Goal: Task Accomplishment & Management: Complete application form

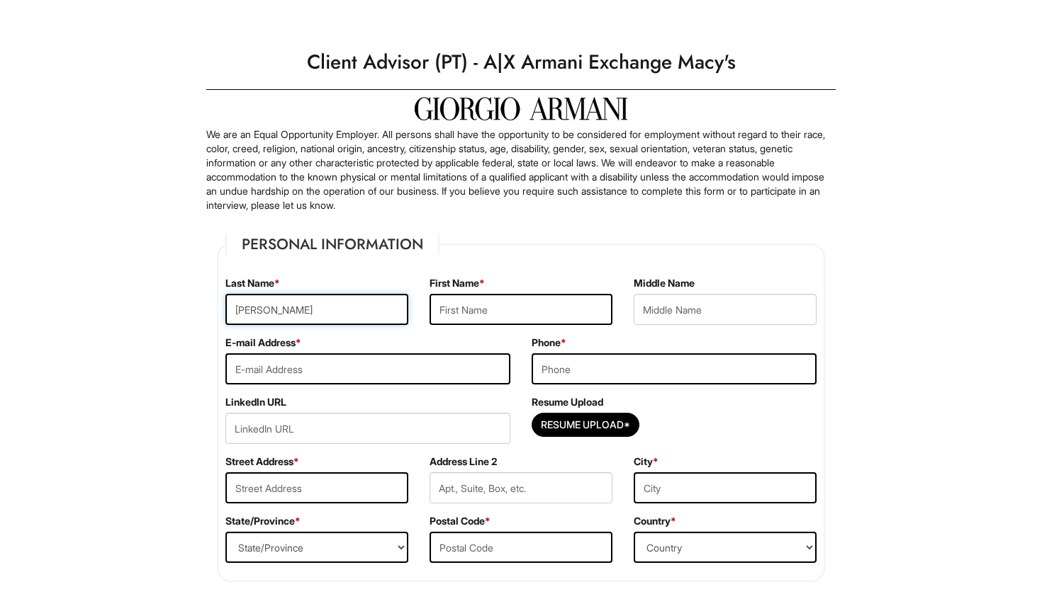
type input "[PERSON_NAME]"
type input "Darya"
type input "[EMAIL_ADDRESS][DOMAIN_NAME]"
type input "8176662796"
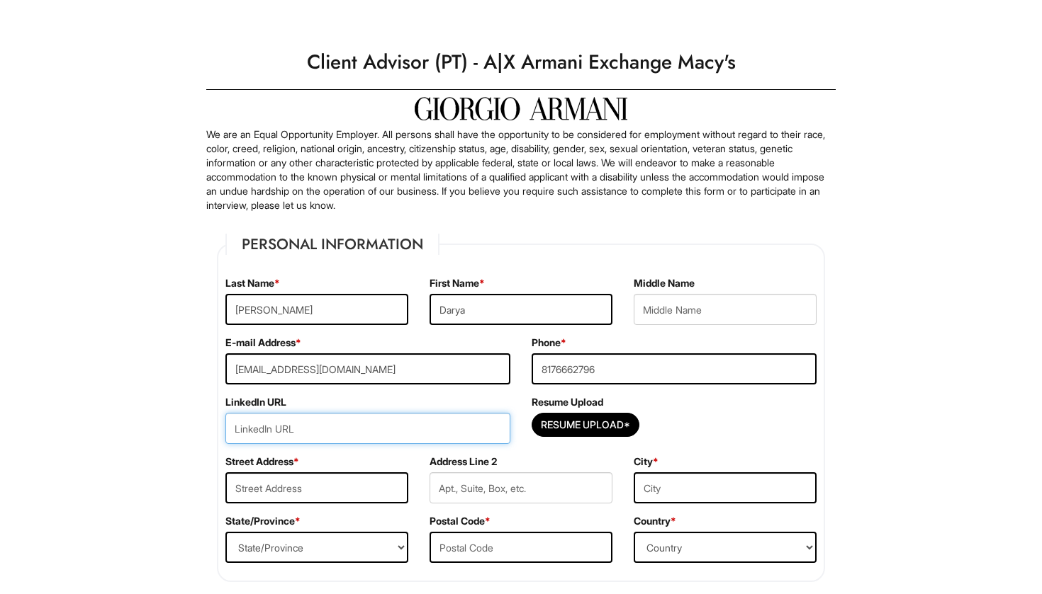
click at [445, 422] on input "url" at bounding box center [367, 428] width 285 height 31
paste input "[DOMAIN_NAME][URL][PERSON_NAME]"
type input "[DOMAIN_NAME][URL][PERSON_NAME]"
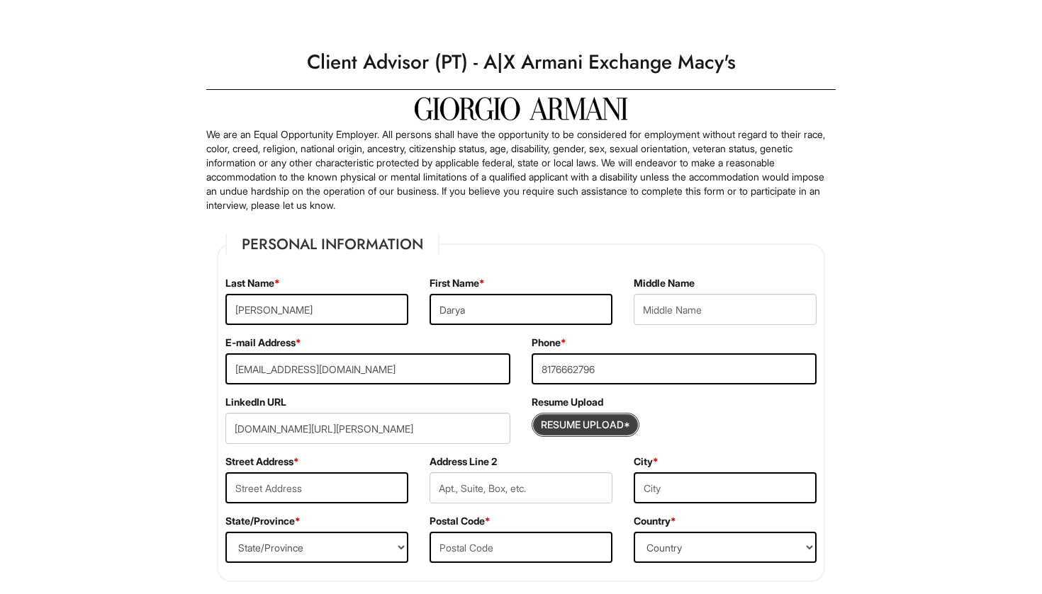
click at [591, 424] on input "Resume Upload*" at bounding box center [585, 425] width 106 height 23
type input "C:\fakepath\Darya_Rostami_Resume_622.pdf"
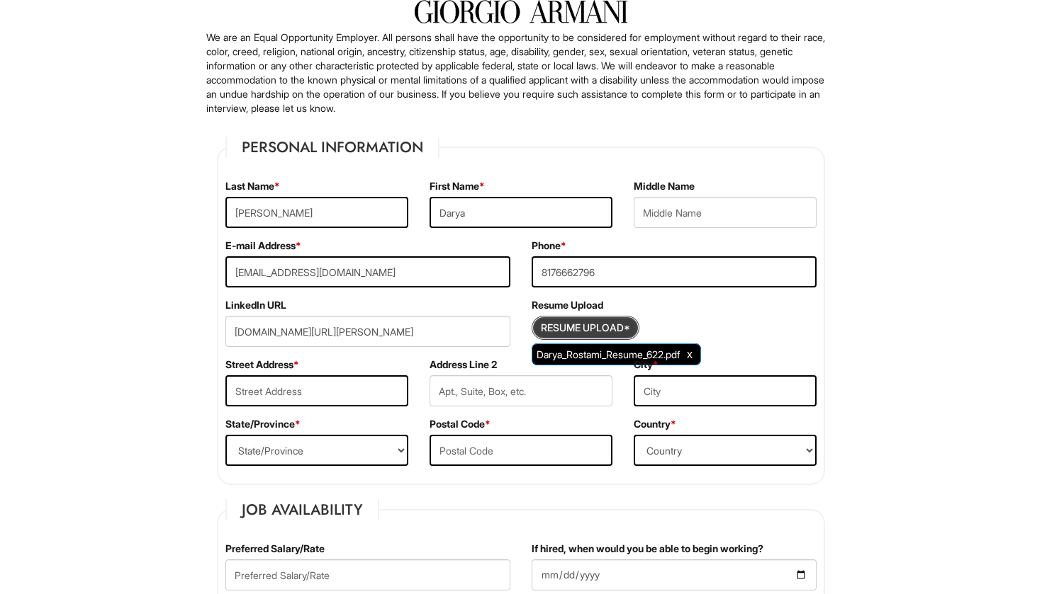
scroll to position [134, 0]
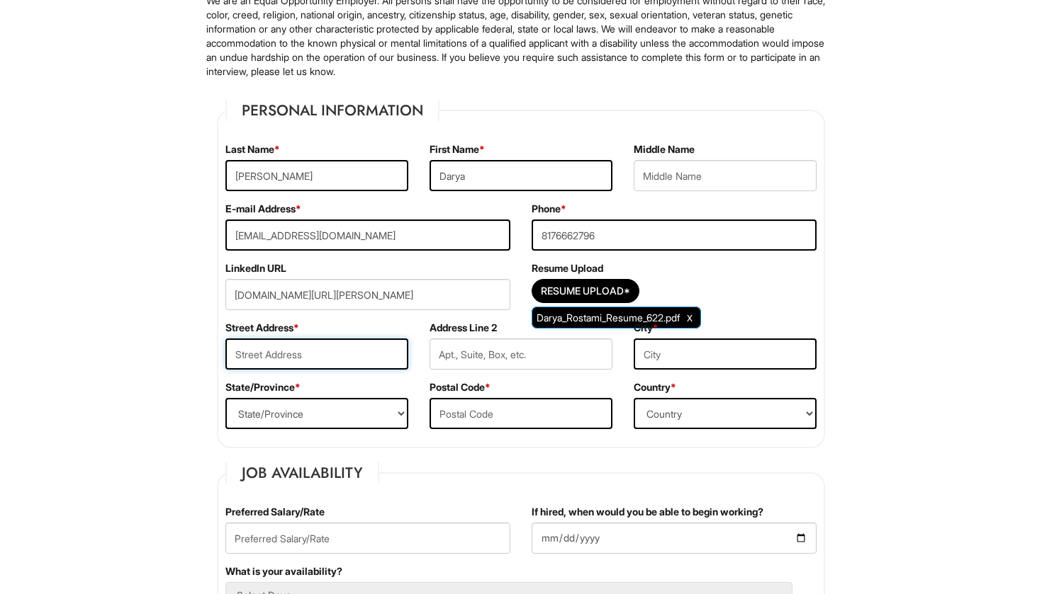
type input "!"
type input "[STREET_ADDRESS]"
type input "[GEOGRAPHIC_DATA]"
select select "MA"
type input "02111"
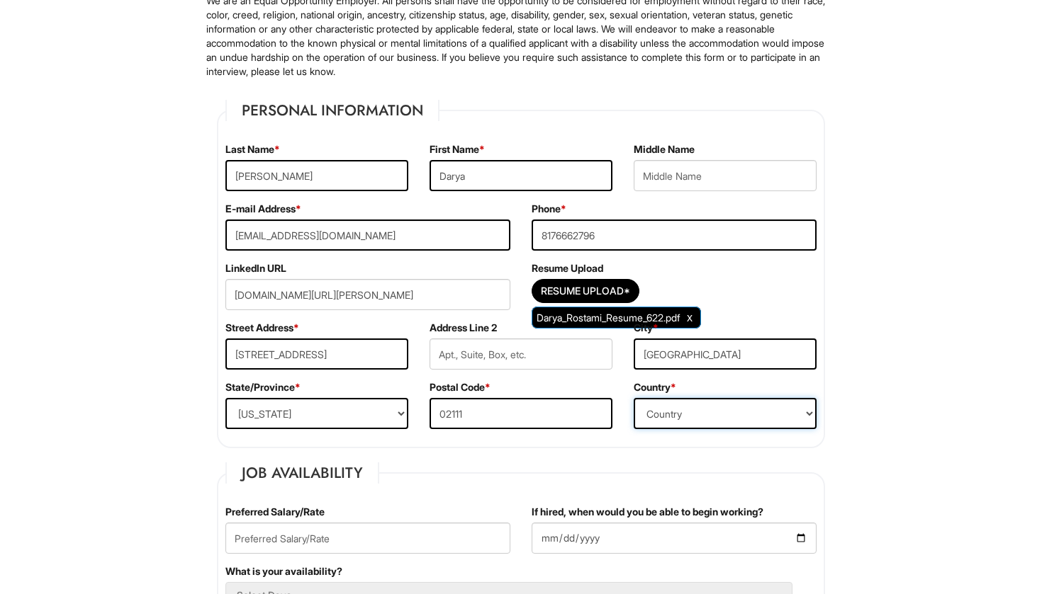
select select "[GEOGRAPHIC_DATA]"
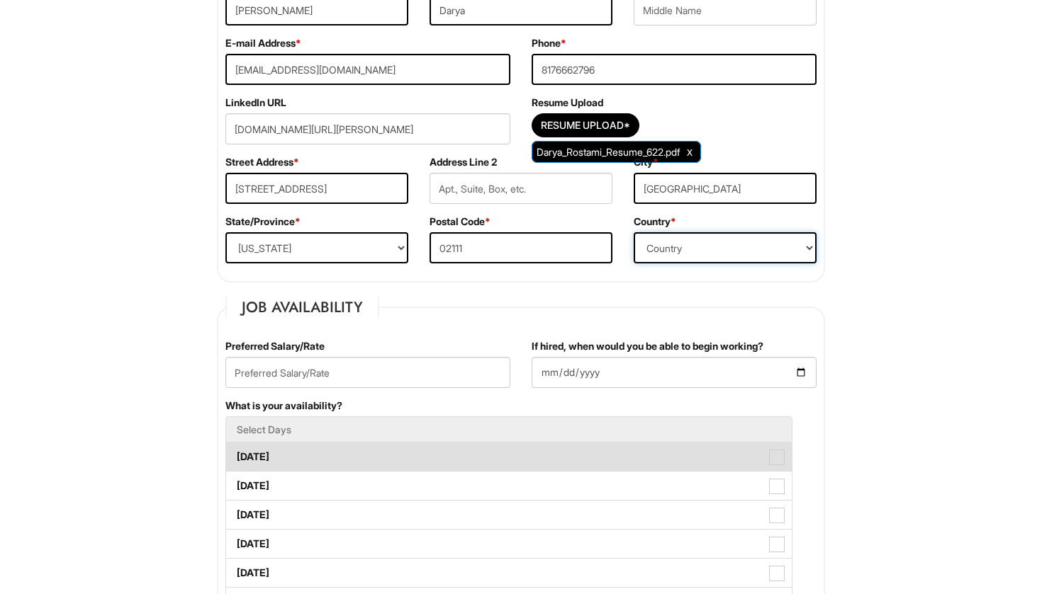
scroll to position [350, 0]
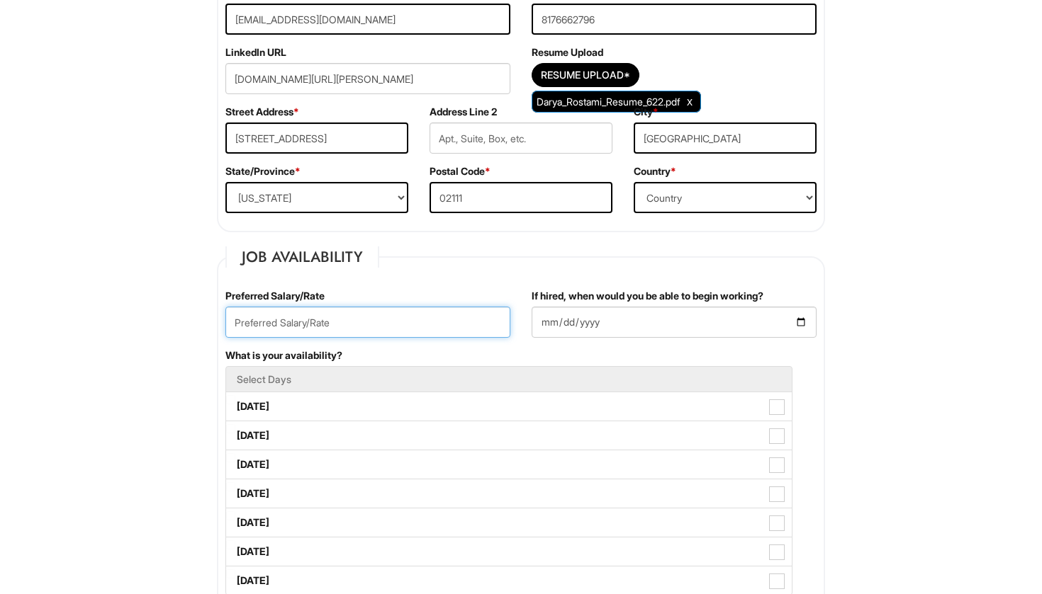
click at [361, 323] on input "text" at bounding box center [367, 322] width 285 height 31
type input "$17 Hourly"
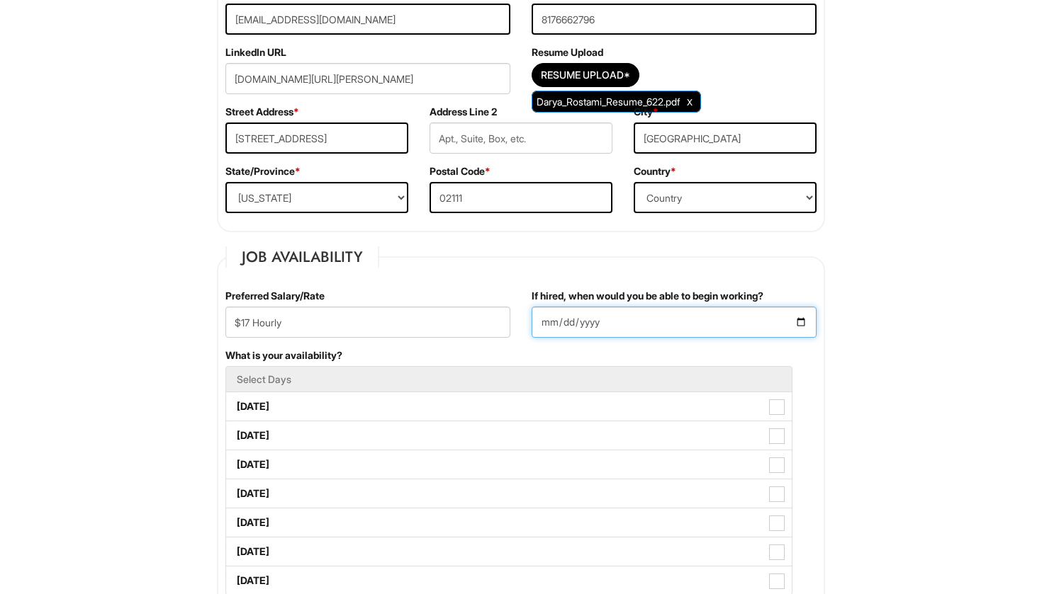
click at [547, 322] on input "If hired, when would you be able to begin working?" at bounding box center [673, 322] width 285 height 31
click at [743, 344] on div "If hired, when would you be able to begin working? [DATE]" at bounding box center [674, 319] width 306 height 60
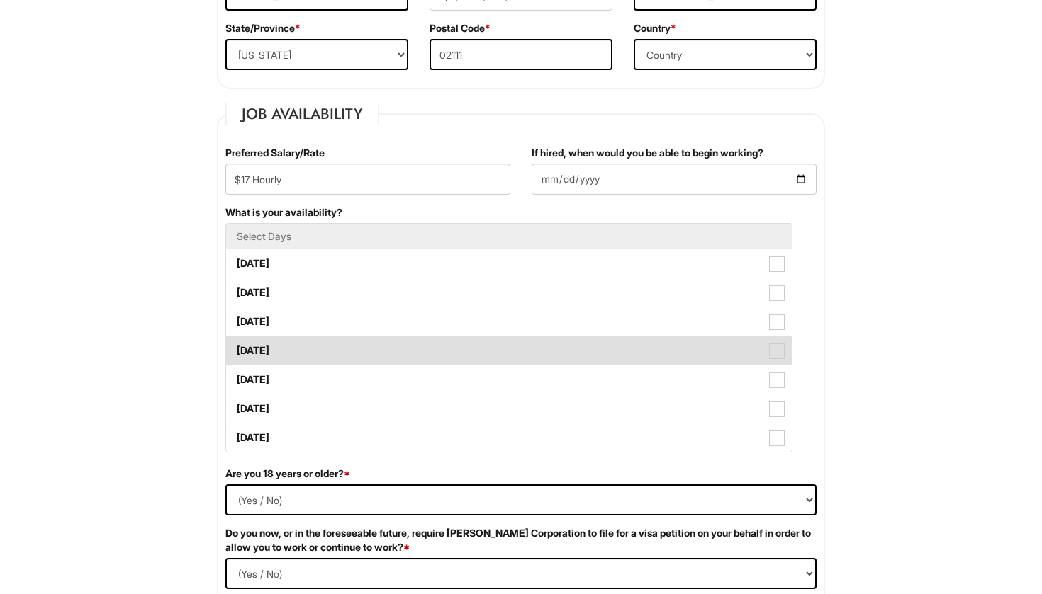
scroll to position [500, 0]
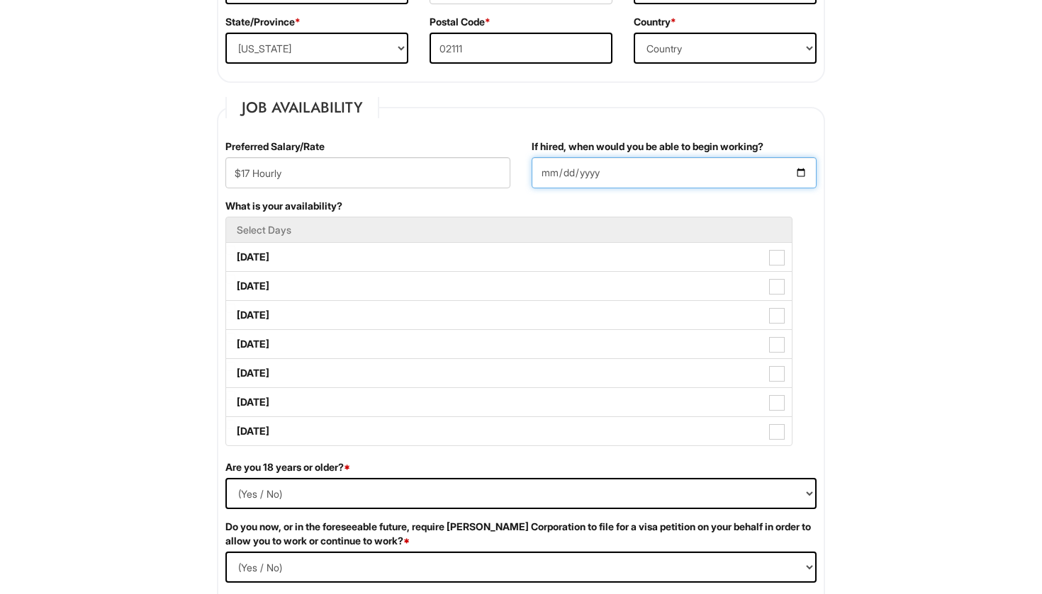
click at [561, 174] on input "[DATE]" at bounding box center [673, 172] width 285 height 31
type input "[DATE]"
click at [659, 199] on div "What is your availability? Select Days [DATE] [DATE] [DATE] [DATE] [DATE] [DATE…" at bounding box center [521, 329] width 612 height 261
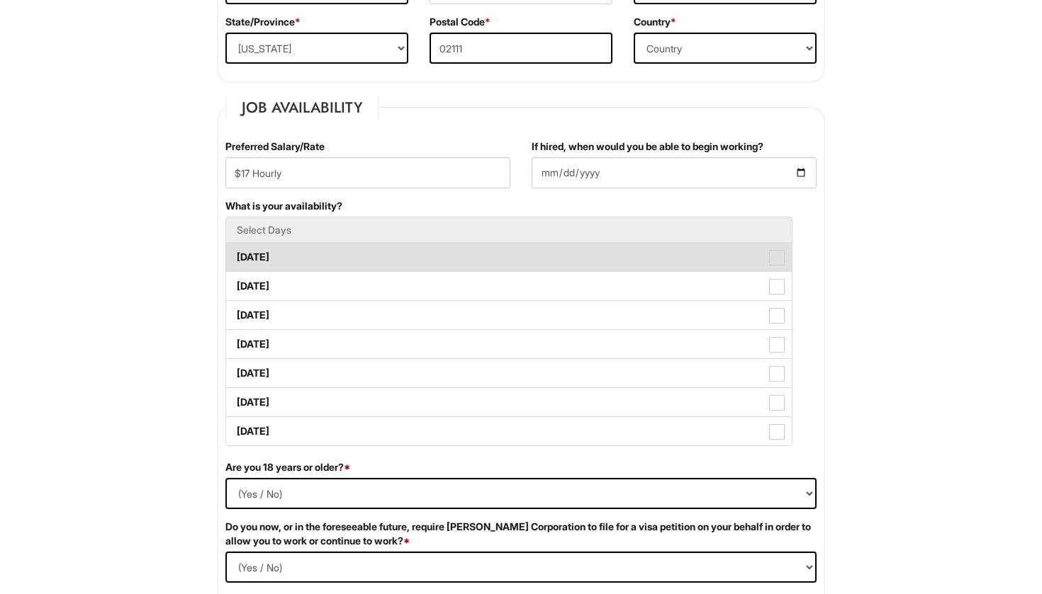
click at [396, 264] on label "[DATE]" at bounding box center [508, 257] width 565 height 28
click at [235, 255] on Available_Monday "[DATE]" at bounding box center [230, 250] width 9 height 9
checkbox Available_Monday "true"
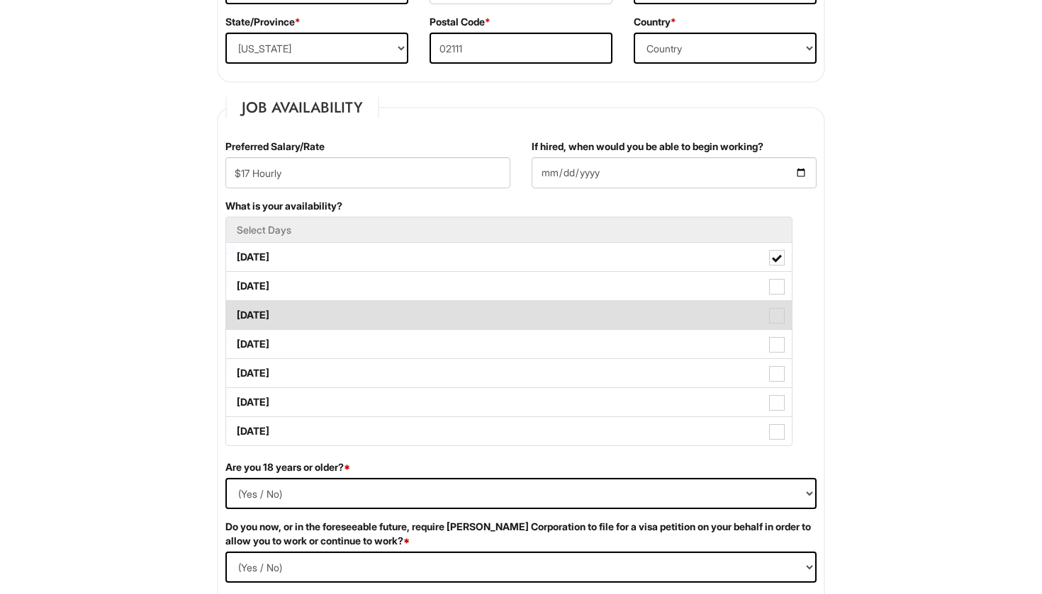
click at [393, 317] on label "[DATE]" at bounding box center [508, 315] width 565 height 28
click at [235, 313] on Available_Wednesday "[DATE]" at bounding box center [230, 308] width 9 height 9
checkbox Available_Wednesday "true"
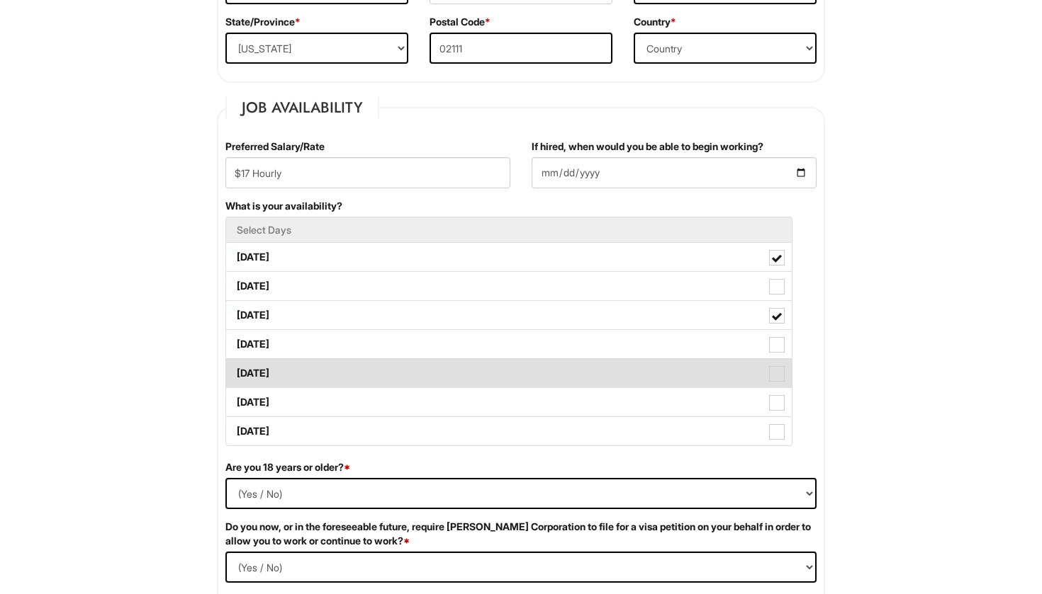
click at [385, 367] on label "[DATE]" at bounding box center [508, 373] width 565 height 28
click at [235, 367] on Available_Friday "[DATE]" at bounding box center [230, 366] width 9 height 9
checkbox Available_Friday "true"
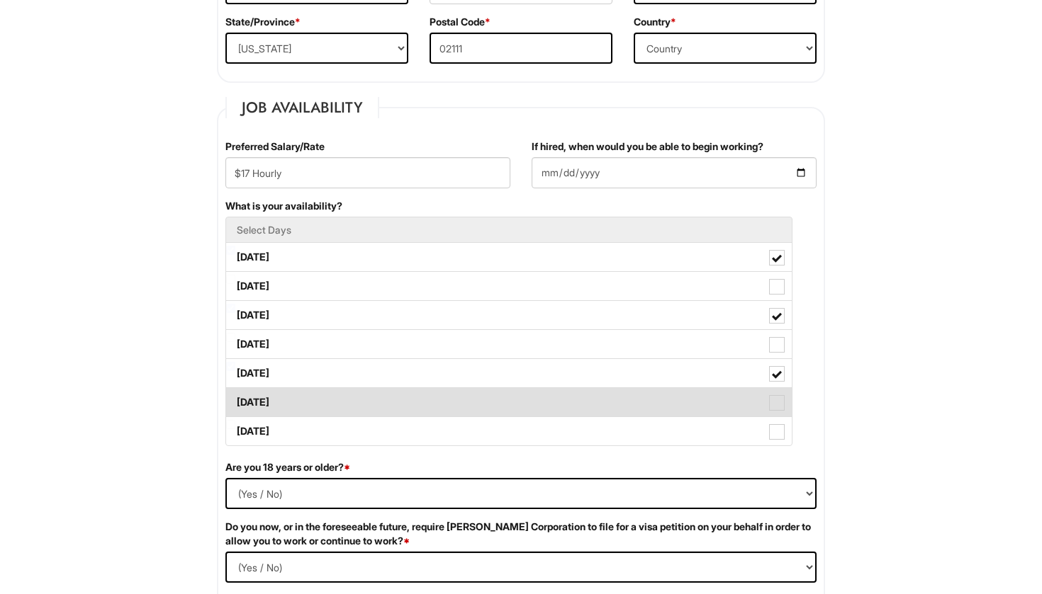
click at [378, 402] on label "[DATE]" at bounding box center [508, 402] width 565 height 28
click at [235, 400] on Available_Saturday "[DATE]" at bounding box center [230, 395] width 9 height 9
checkbox Available_Saturday "true"
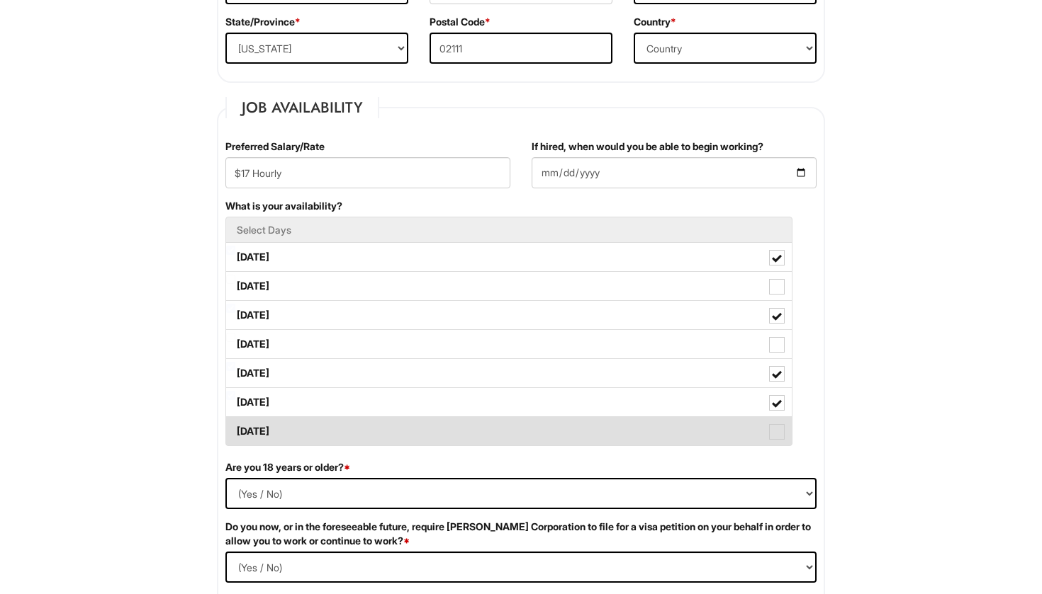
click at [374, 431] on label "[DATE]" at bounding box center [508, 431] width 565 height 28
click at [235, 429] on Available_Sunday "[DATE]" at bounding box center [230, 424] width 9 height 9
checkbox Available_Sunday "true"
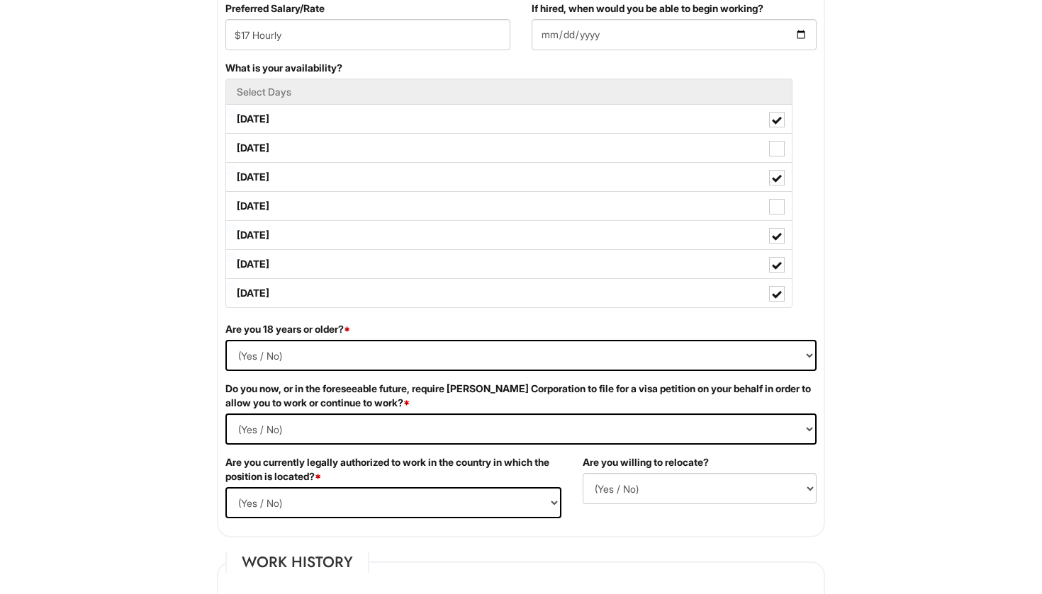
scroll to position [641, 0]
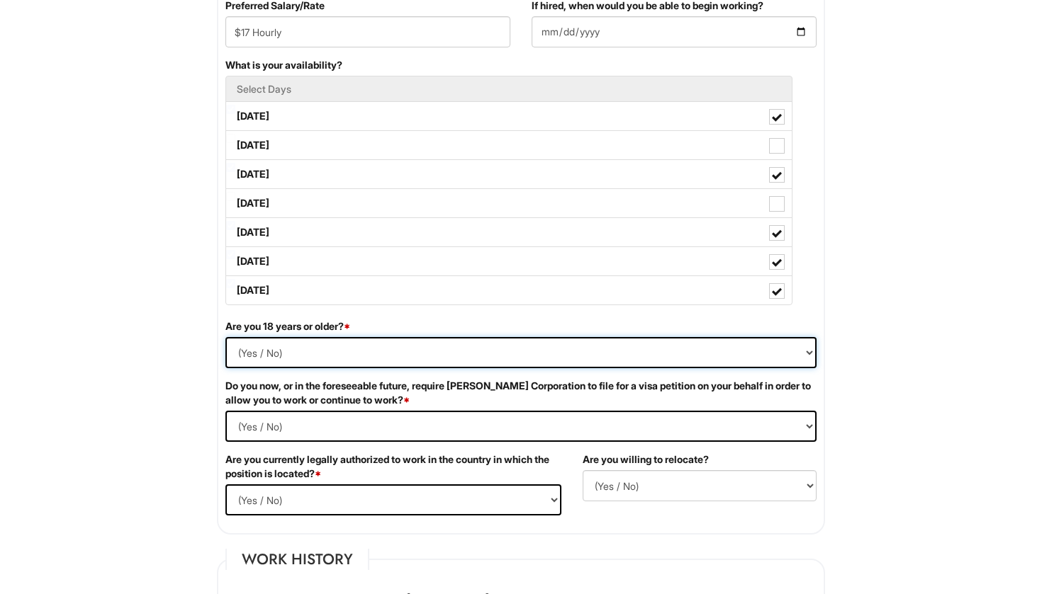
select select "Yes"
select Required "Yes"
select select "Yes"
select Required "No"
select select "Y"
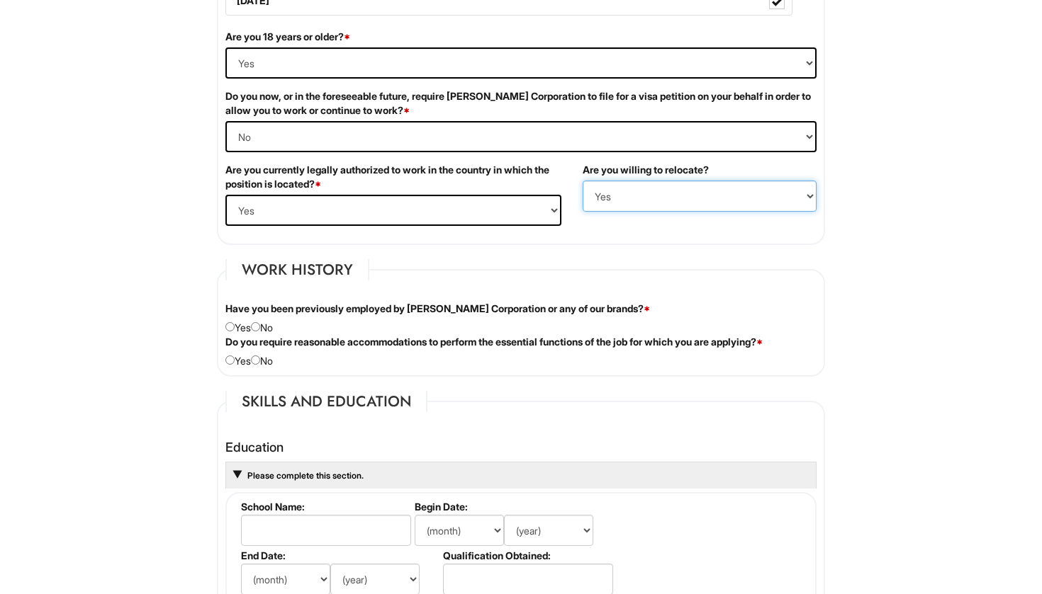
scroll to position [945, 0]
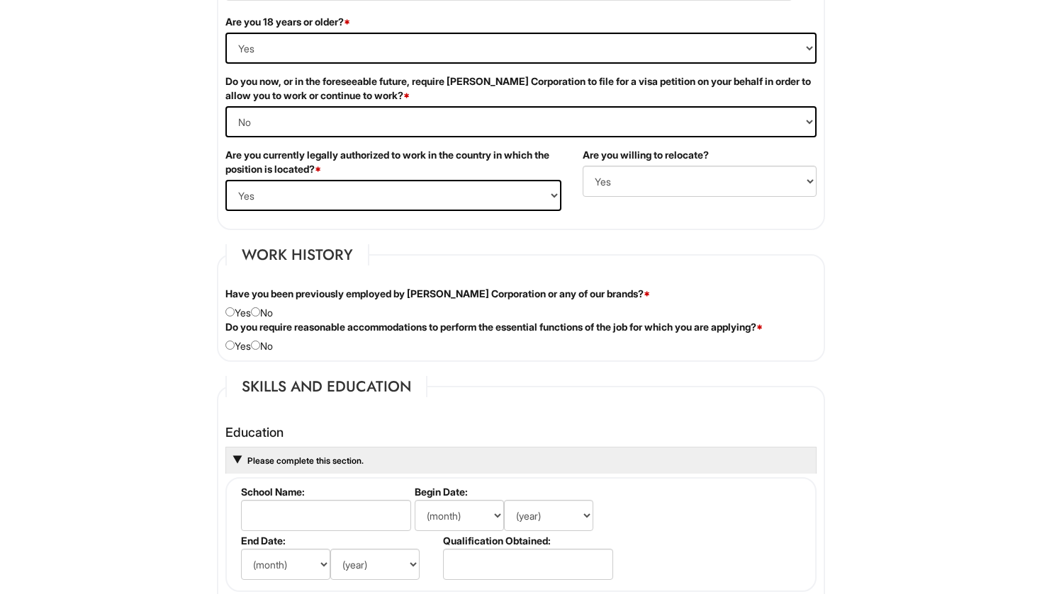
click at [268, 312] on div "Have you been previously employed by [PERSON_NAME] Corporation or any of our br…" at bounding box center [521, 303] width 612 height 33
click at [260, 313] on input "radio" at bounding box center [255, 312] width 9 height 9
radio input "true"
click at [267, 343] on div "Do you require reasonable accommodations to perform the essential functions of …" at bounding box center [521, 336] width 612 height 33
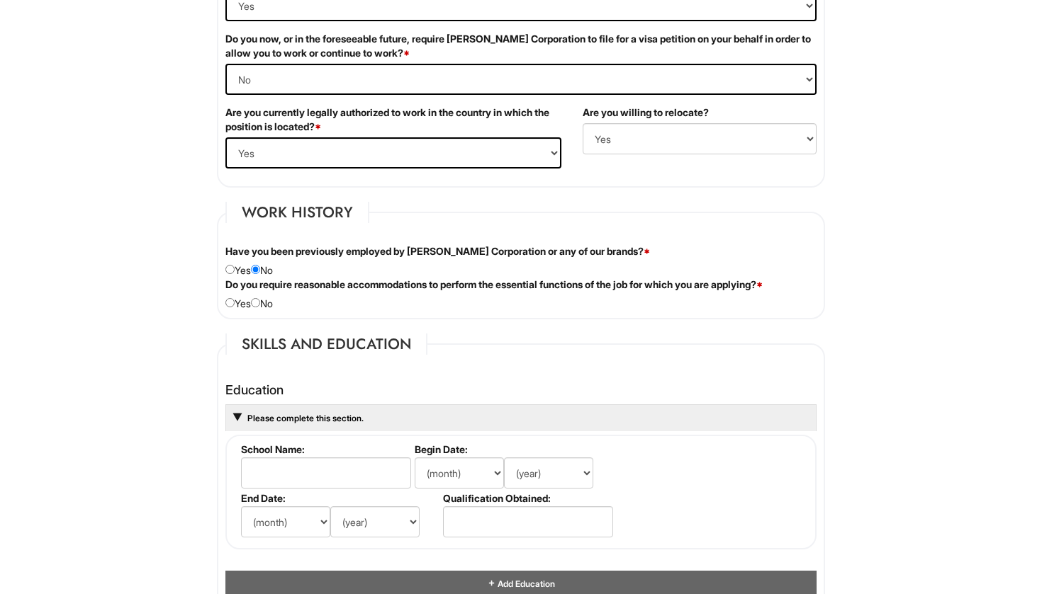
scroll to position [989, 0]
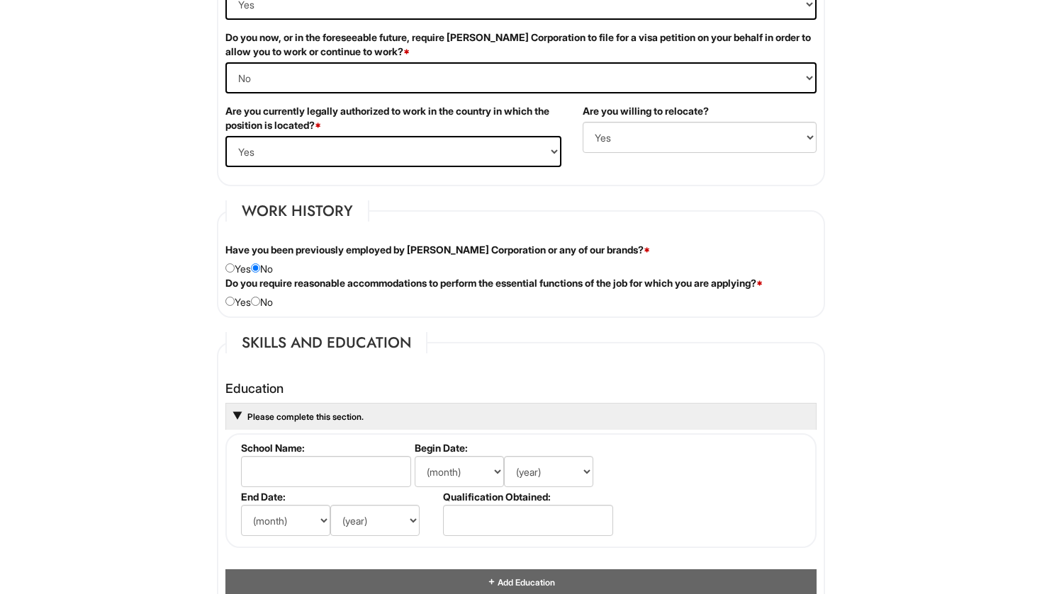
click at [260, 300] on input "radio" at bounding box center [255, 301] width 9 height 9
radio input "true"
click at [281, 495] on label "End Date:" at bounding box center [339, 497] width 196 height 12
type input "[GEOGRAPHIC_DATA]"
select select "9"
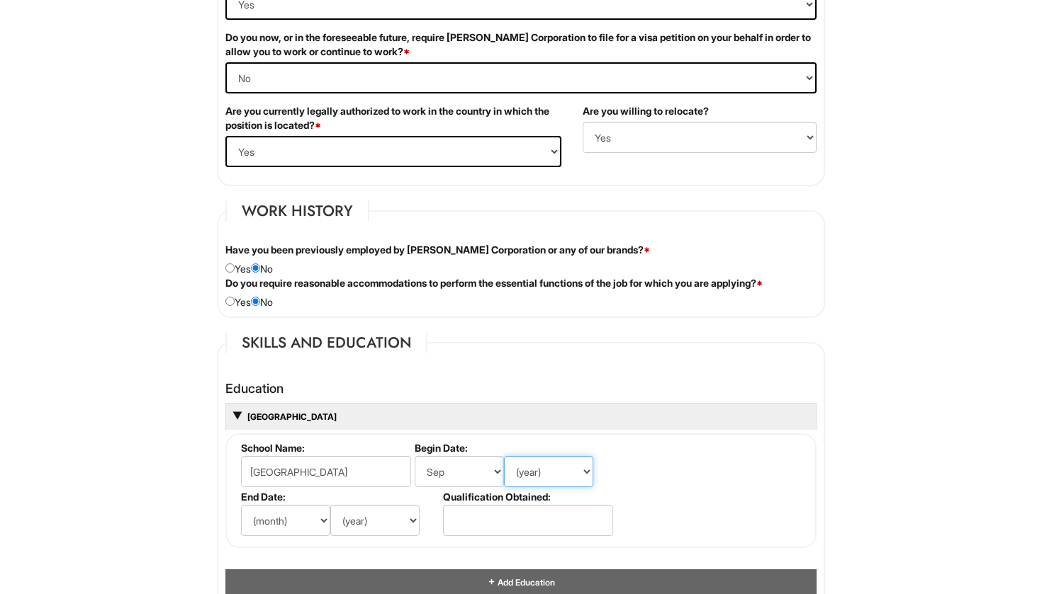
select select "2024"
select select "5"
select select "2028"
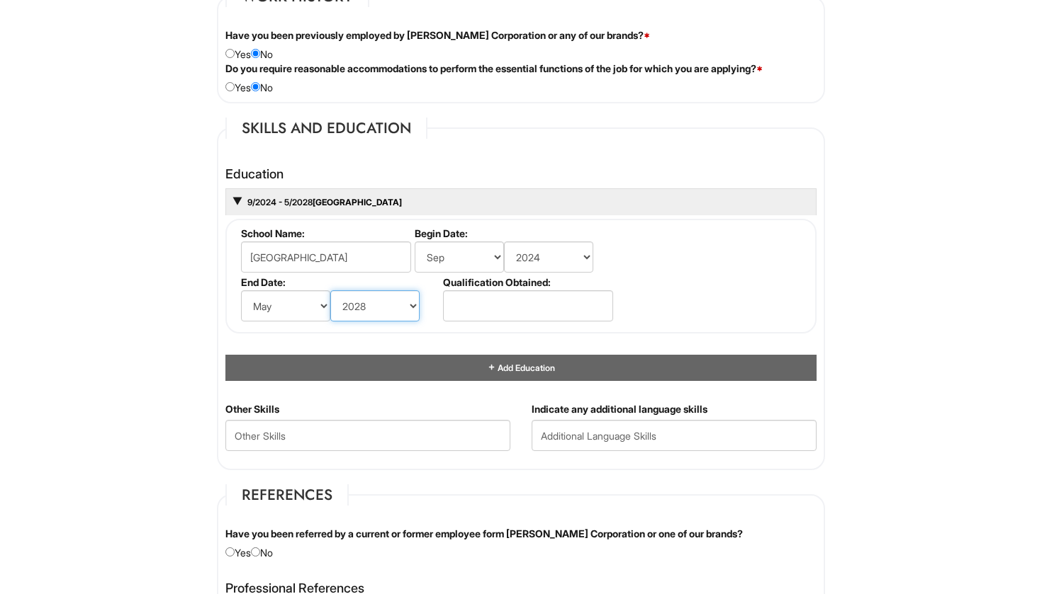
scroll to position [1212, 0]
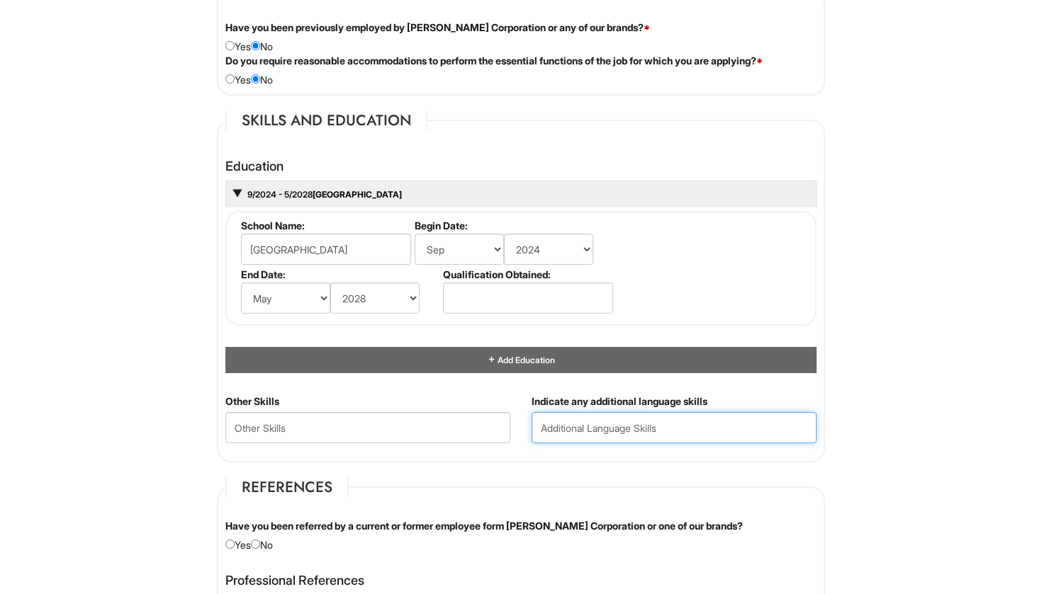
click at [575, 427] on input "text" at bounding box center [673, 427] width 285 height 31
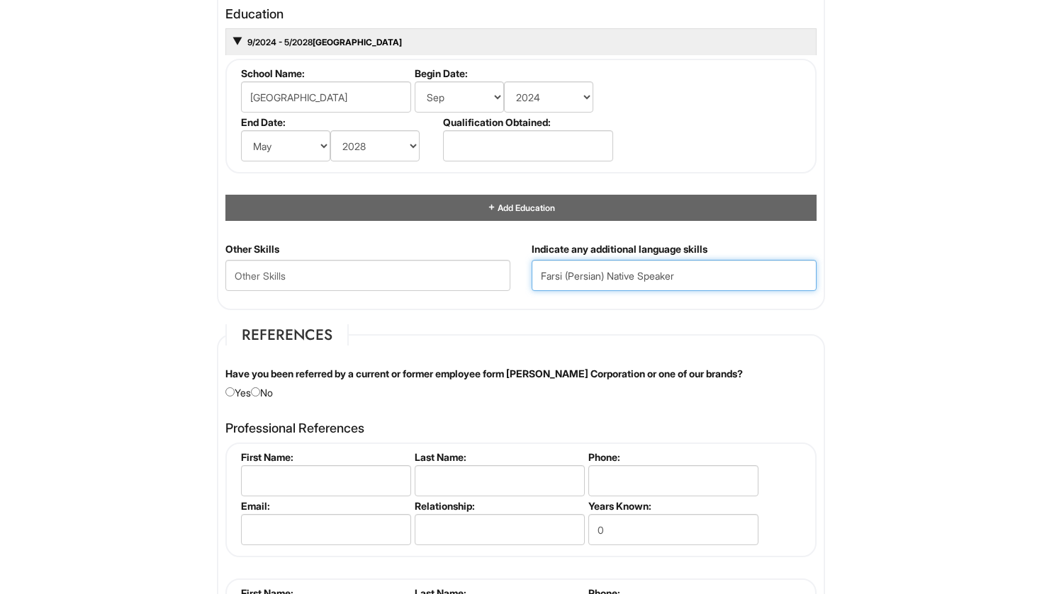
scroll to position [1365, 0]
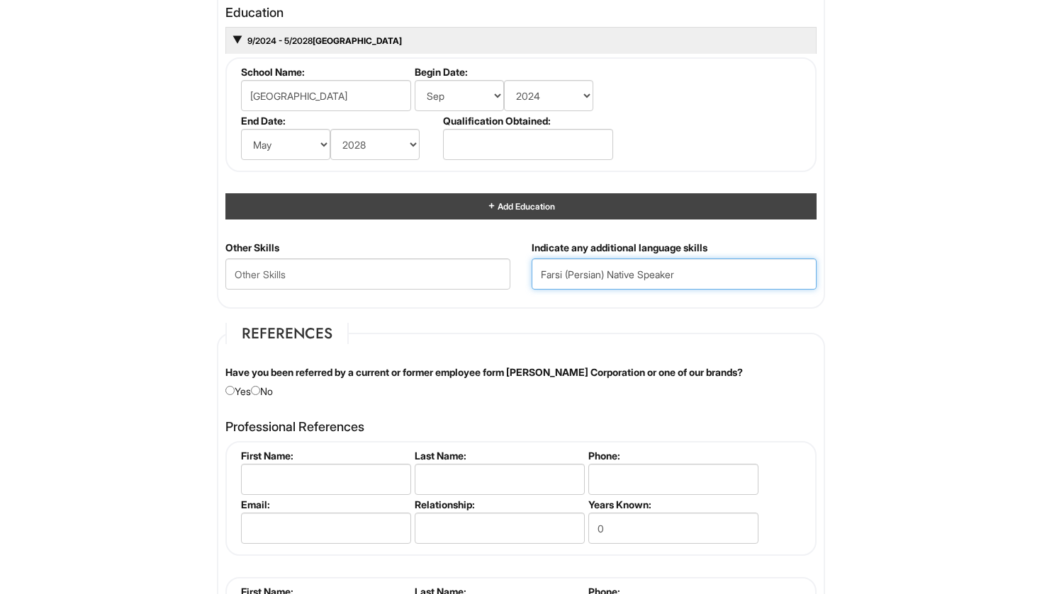
type input "Farsi (Persian) Native Speaker"
click at [431, 201] on div "Add Education" at bounding box center [520, 206] width 591 height 26
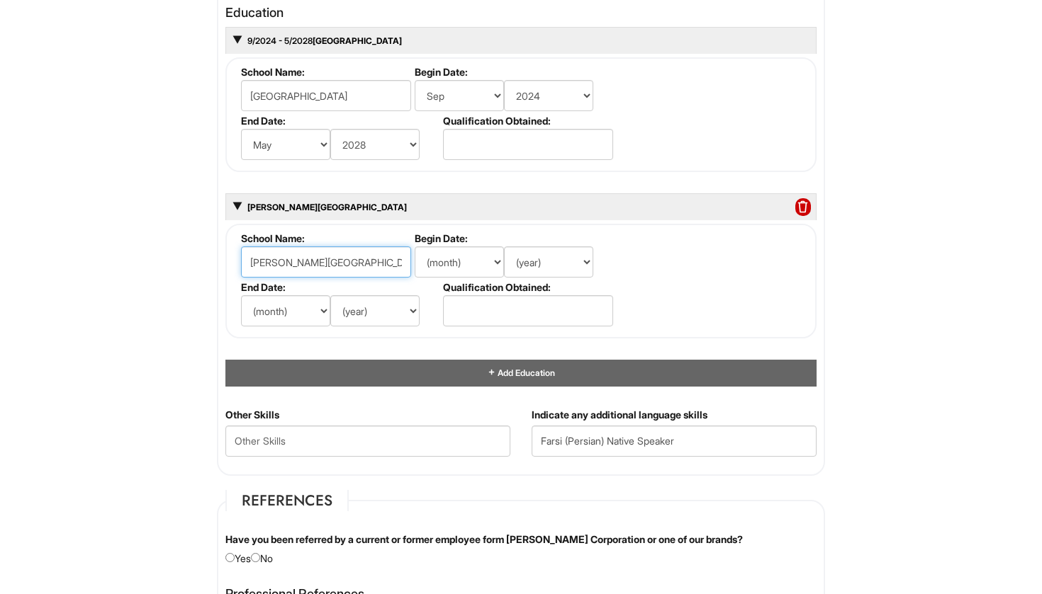
type input "[PERSON_NAME][GEOGRAPHIC_DATA]"
select select "9"
select select "2021"
select select "5"
select select "2024"
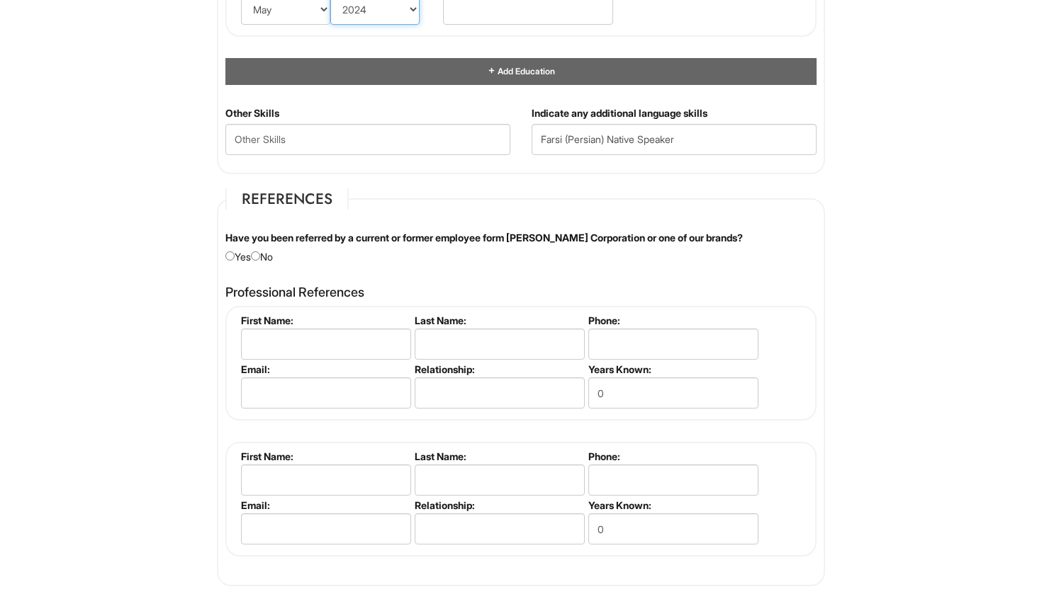
scroll to position [1691, 0]
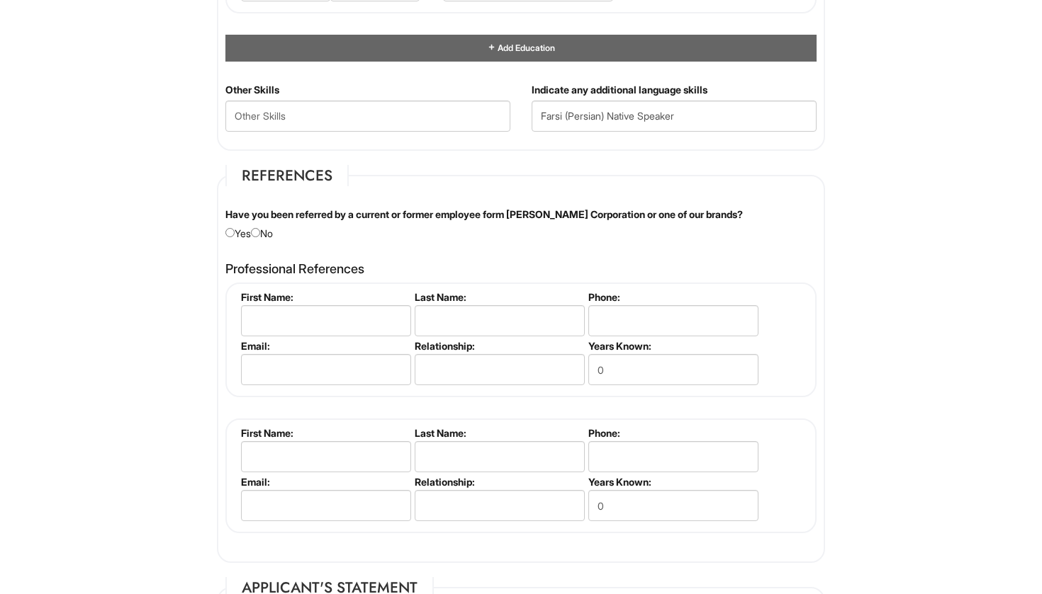
click at [260, 229] on input "radio" at bounding box center [255, 232] width 9 height 9
radio input "true"
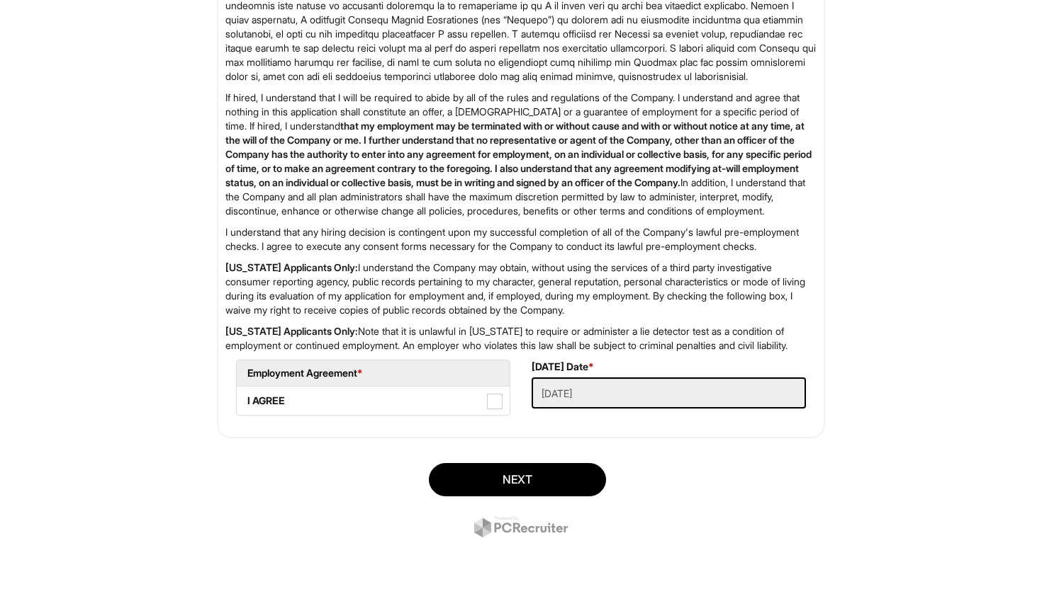
scroll to position [2391, 0]
click at [473, 407] on label "I AGREE" at bounding box center [373, 401] width 273 height 28
click at [246, 399] on AGREE "I AGREE" at bounding box center [241, 394] width 9 height 9
checkbox AGREE "true"
click at [504, 483] on button "Next" at bounding box center [517, 479] width 177 height 33
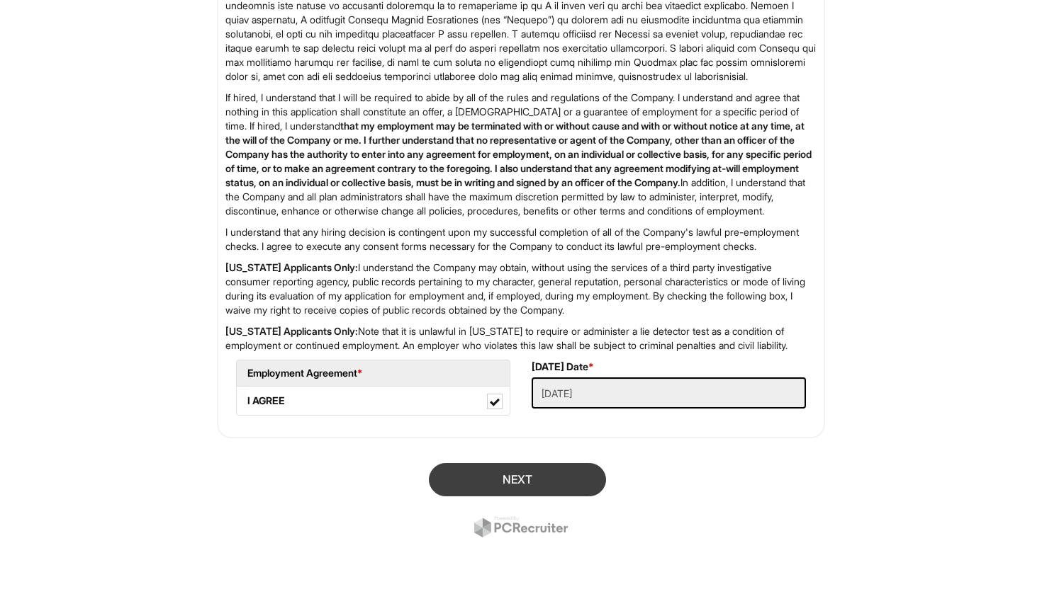
scroll to position [132, 0]
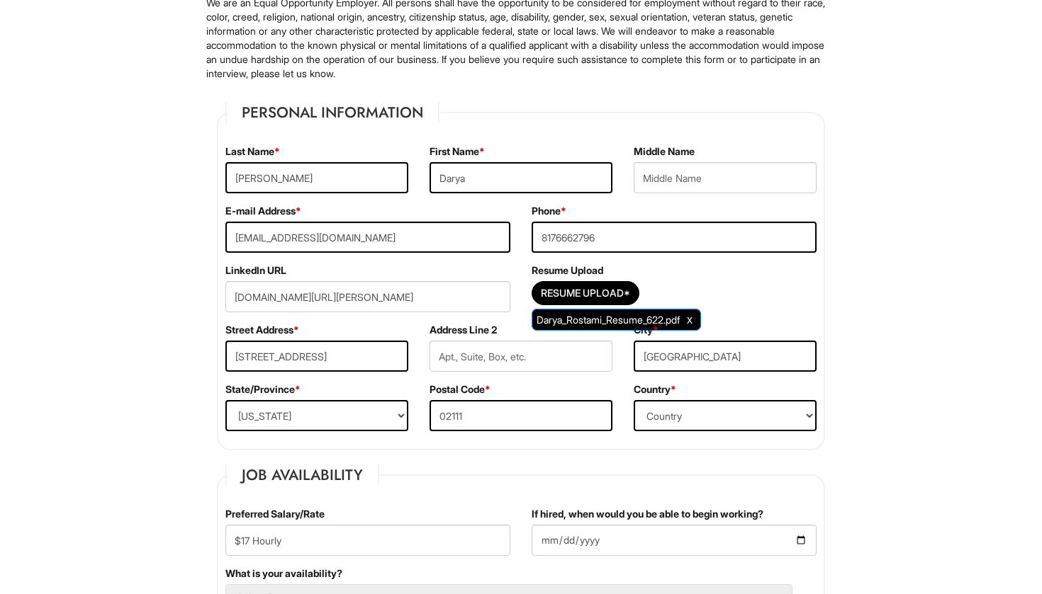
click at [824, 303] on div "Resume Upload Resume Upload* Darya_Rostami_Resume_622.pdf" at bounding box center [674, 294] width 306 height 60
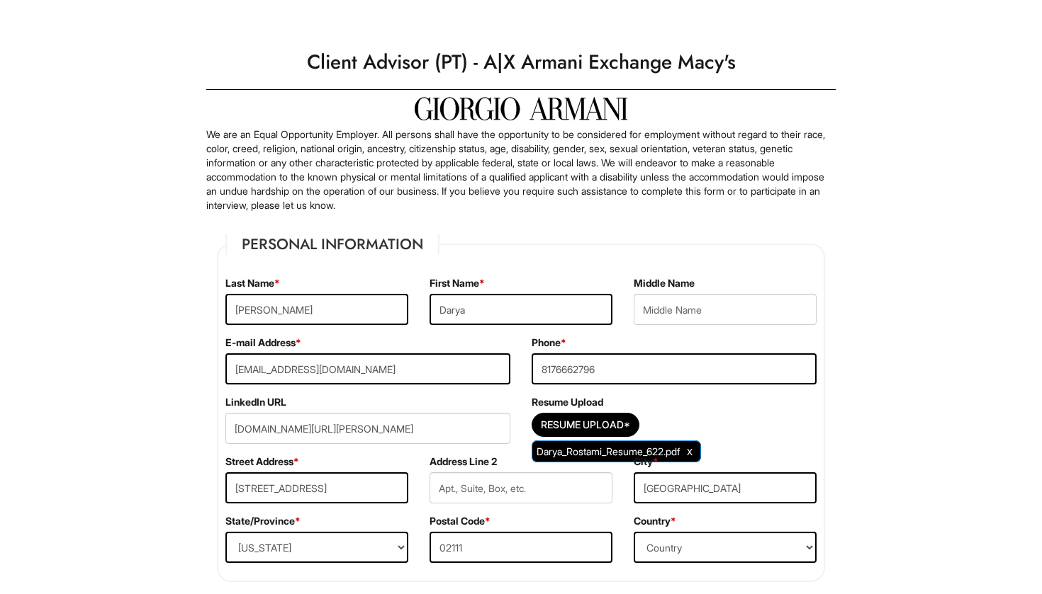
scroll to position [0, 0]
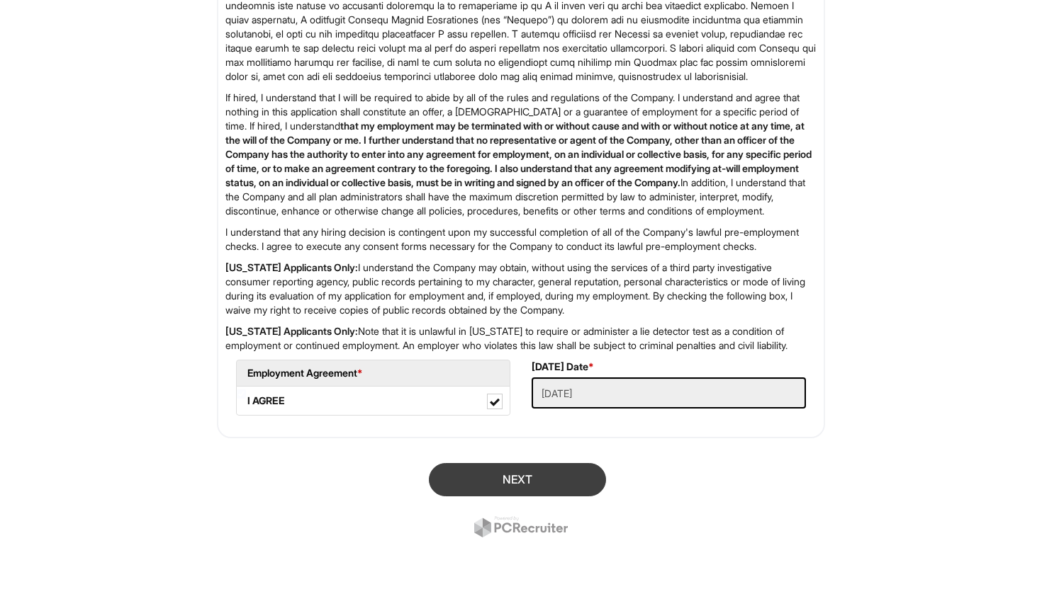
click at [489, 494] on button "Next" at bounding box center [517, 479] width 177 height 33
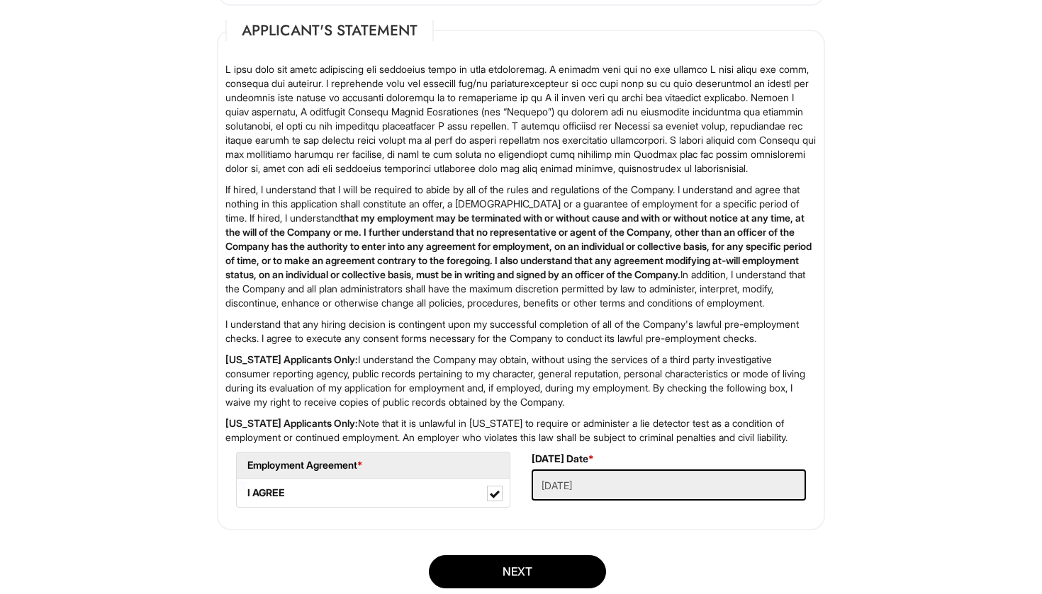
scroll to position [2333, 1]
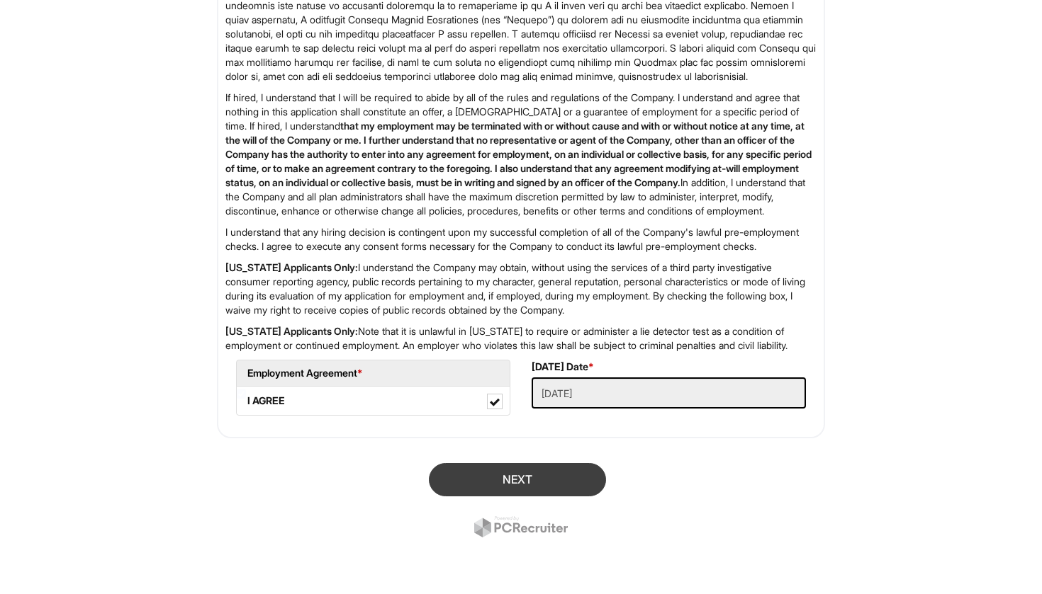
click at [539, 483] on button "Next" at bounding box center [517, 479] width 177 height 33
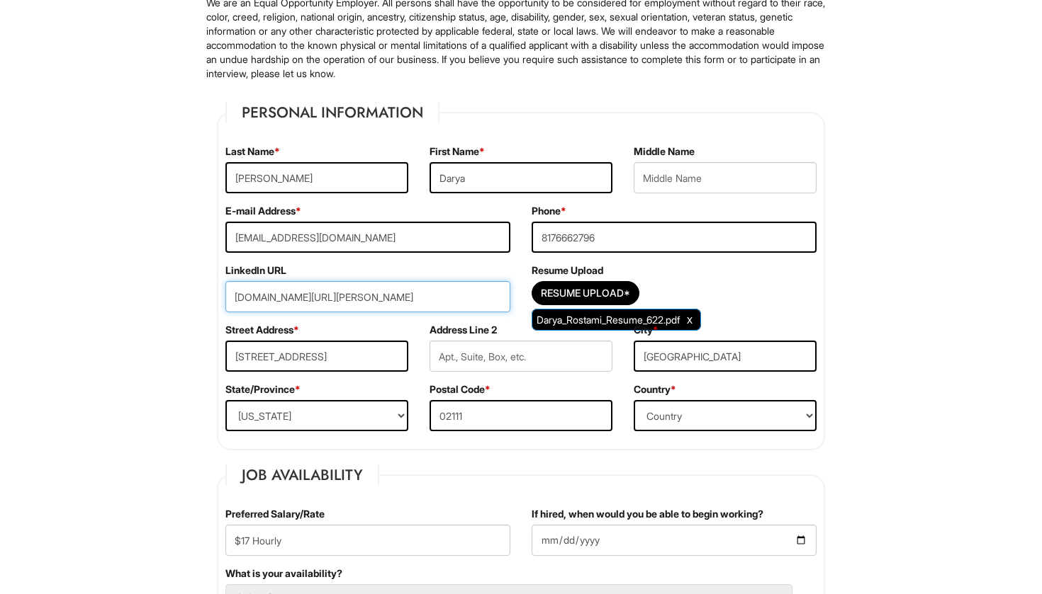
type input "[DOMAIN_NAME][URL][PERSON_NAME]"
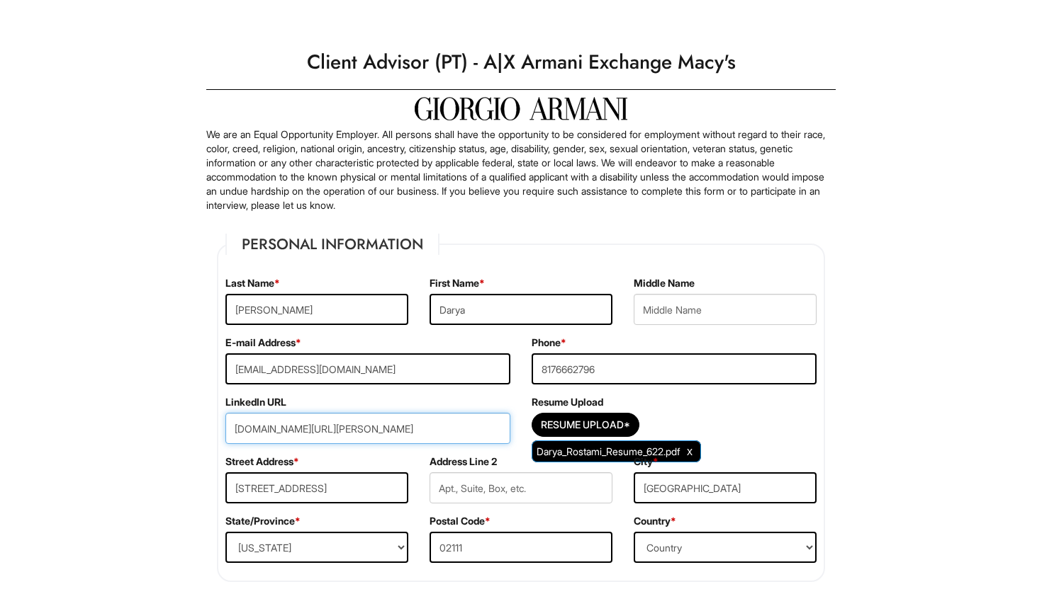
scroll to position [0, 0]
drag, startPoint x: 487, startPoint y: 422, endPoint x: 473, endPoint y: 432, distance: 16.9
click at [473, 432] on input "[DOMAIN_NAME][URL][PERSON_NAME]" at bounding box center [367, 428] width 285 height 31
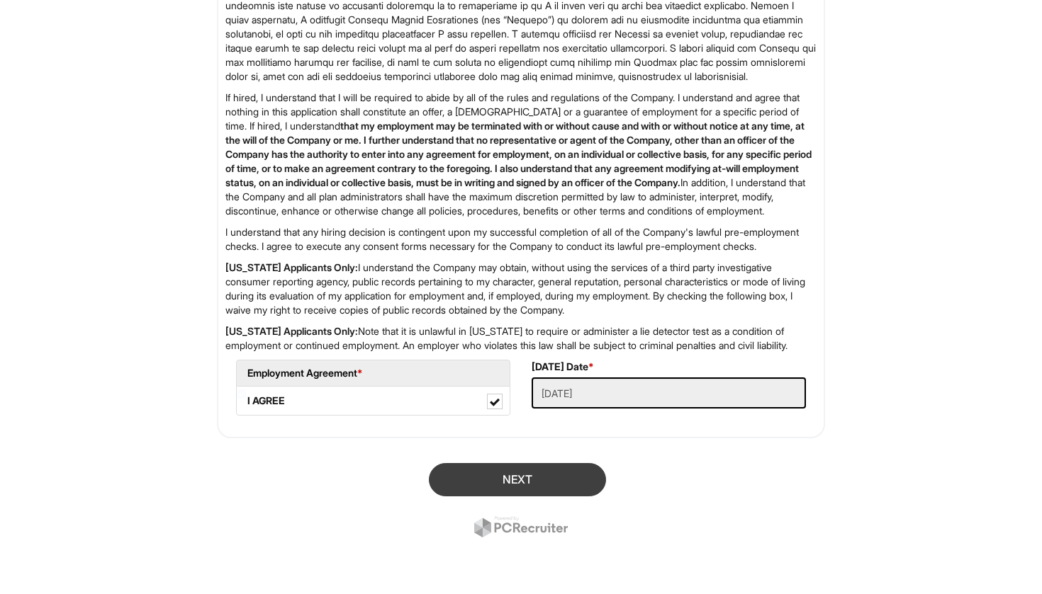
scroll to position [2391, 0]
click at [477, 477] on button "Next" at bounding box center [517, 479] width 177 height 33
click at [496, 483] on button "SUBMIT" at bounding box center [517, 479] width 177 height 33
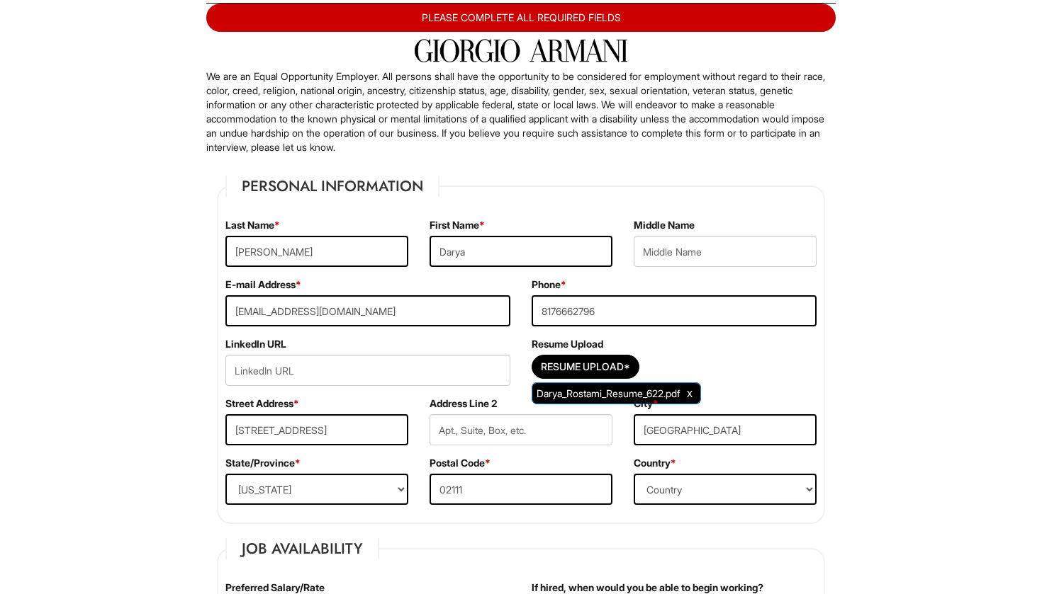
click at [734, 371] on div "Resume Upload* Darya_Rostami_Resume_622.pdf" at bounding box center [673, 370] width 285 height 31
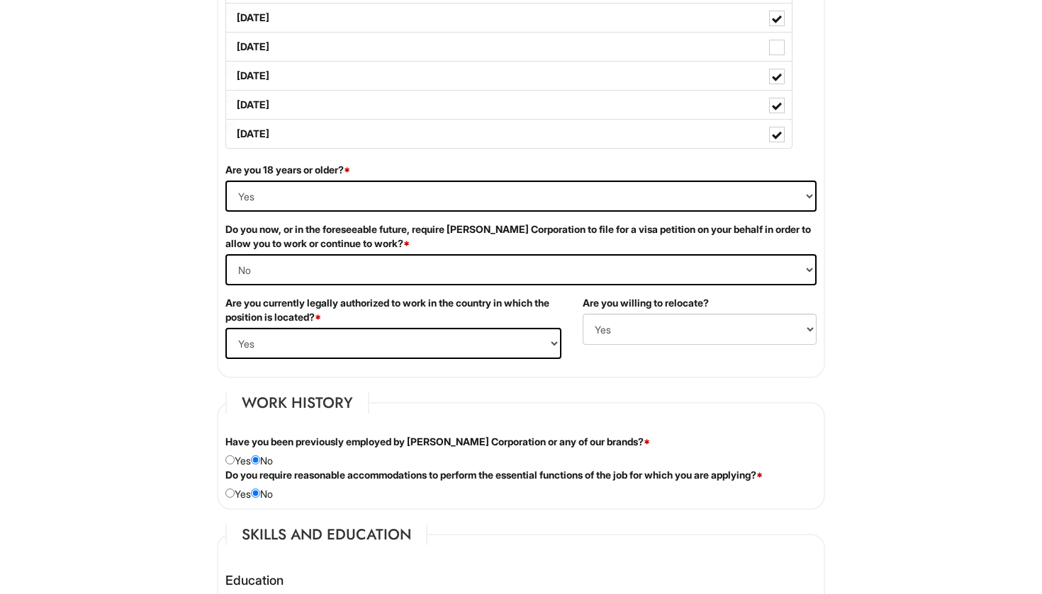
scroll to position [845, 0]
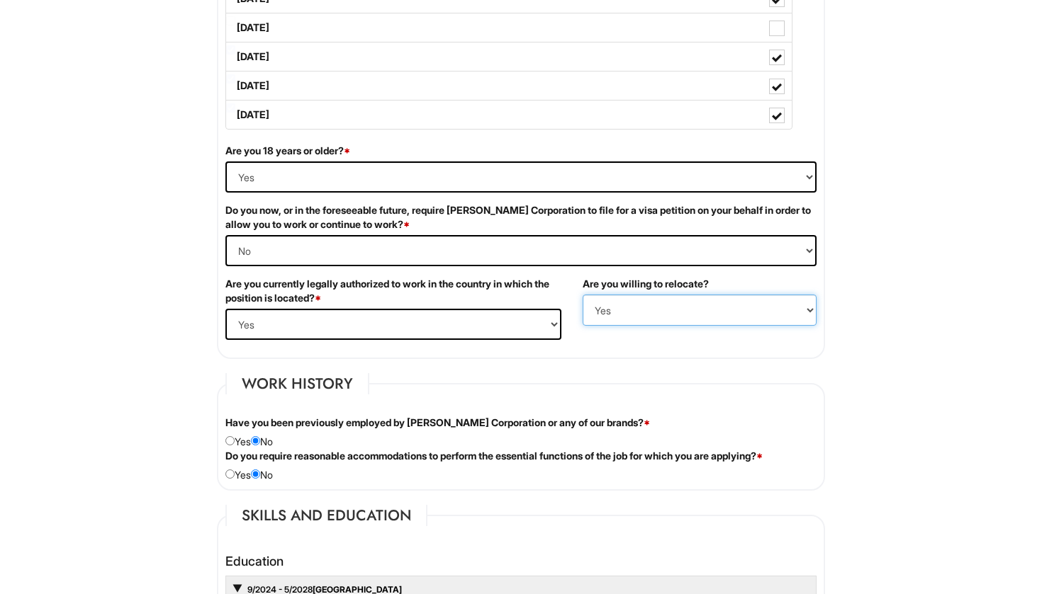
select select
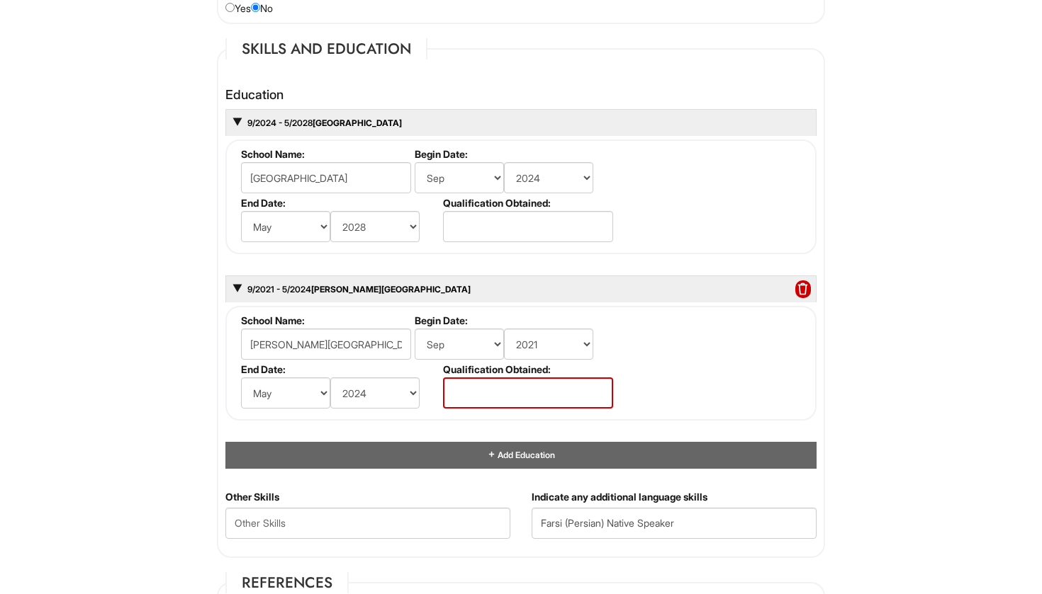
scroll to position [1337, 0]
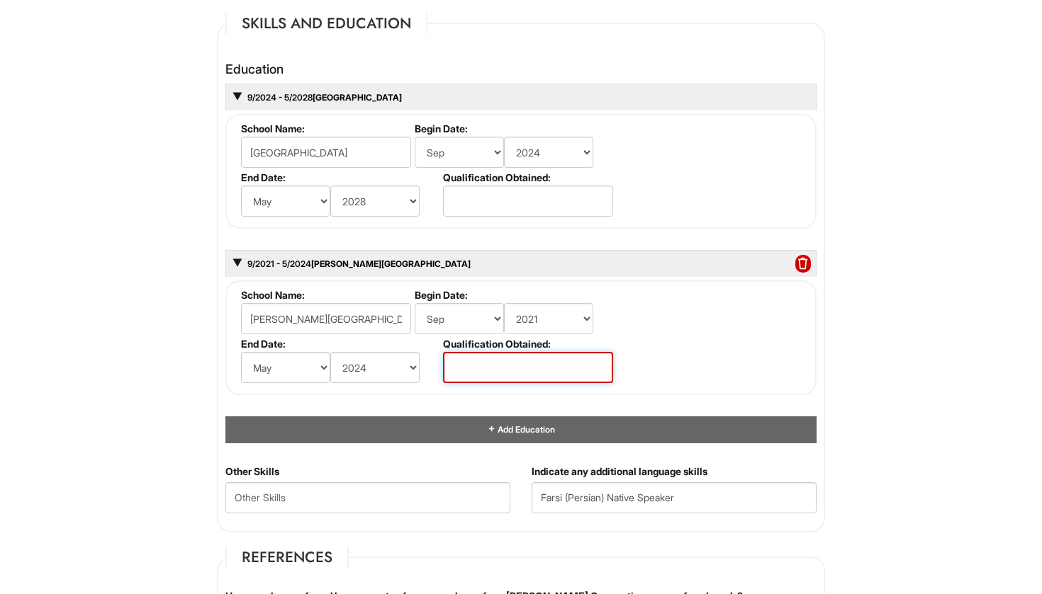
click at [470, 366] on input "text" at bounding box center [528, 367] width 170 height 31
type input "M"
type input "A"
type input "Diploma"
click at [514, 200] on input "text" at bounding box center [528, 201] width 170 height 31
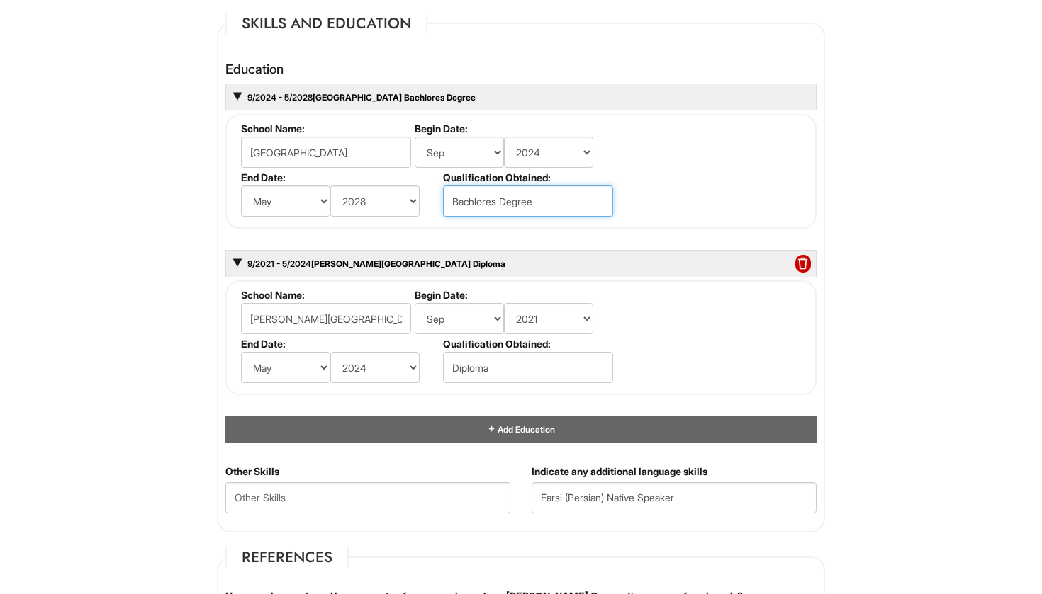
click at [495, 201] on input "Bachlores Degree" at bounding box center [528, 201] width 170 height 31
type input "Bachelor's Degree"
click at [560, 362] on input "Diploma" at bounding box center [528, 367] width 170 height 31
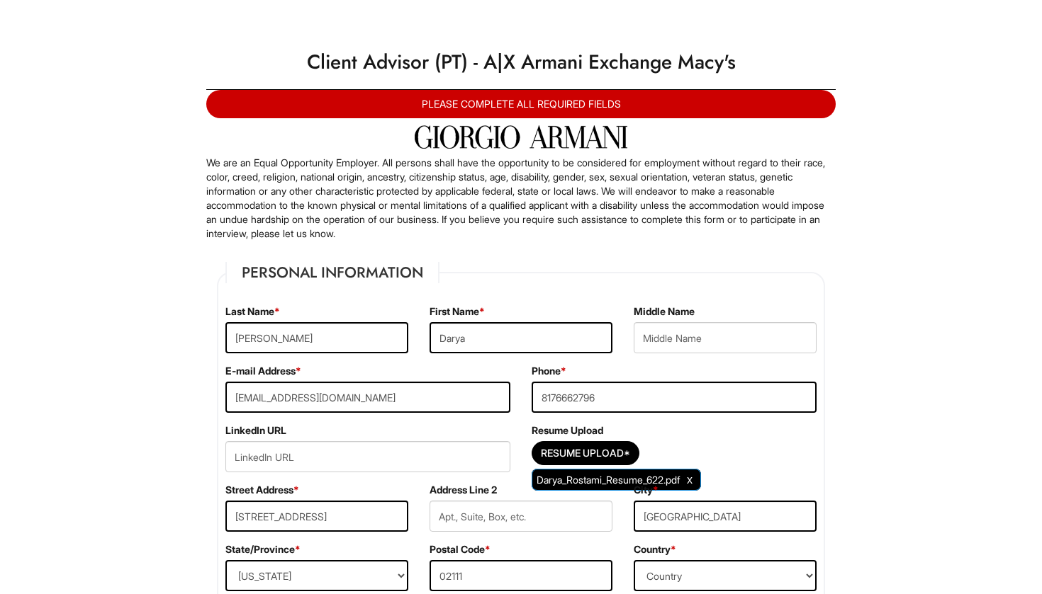
scroll to position [0, 0]
click at [363, 456] on input "url" at bounding box center [367, 456] width 285 height 31
click at [329, 454] on input "url" at bounding box center [367, 456] width 285 height 31
paste input "[DOMAIN_NAME][URL][PERSON_NAME]"
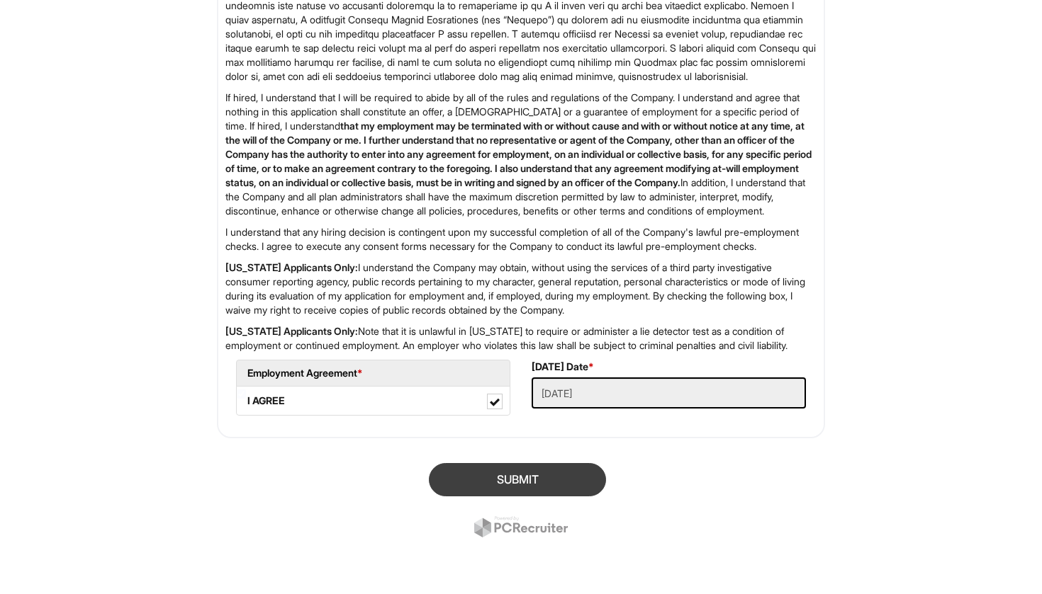
click at [496, 487] on button "SUBMIT" at bounding box center [517, 479] width 177 height 33
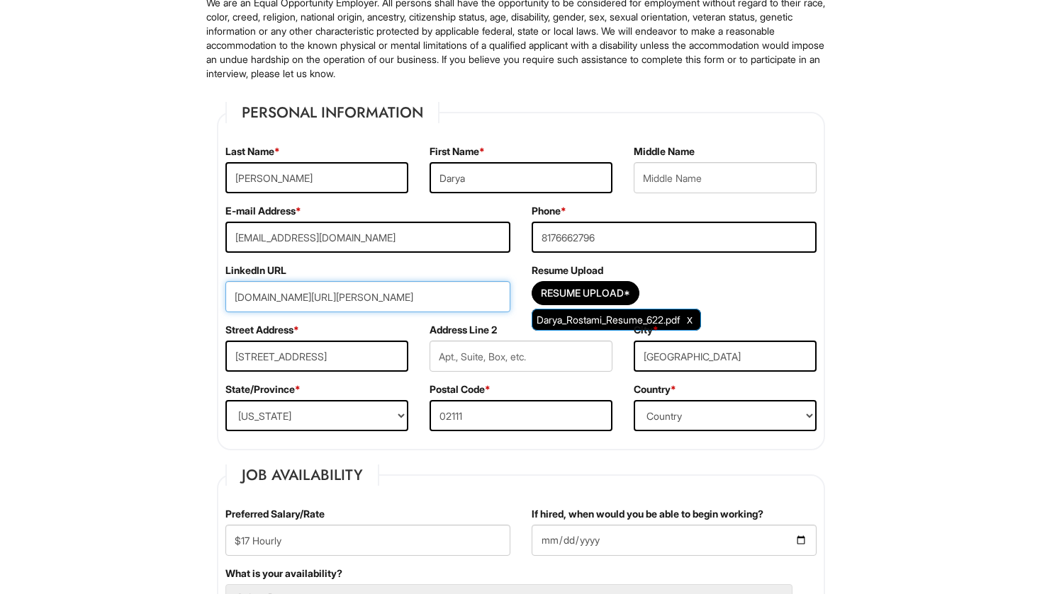
drag, startPoint x: 461, startPoint y: 302, endPoint x: 179, endPoint y: 308, distance: 281.4
type input "w"
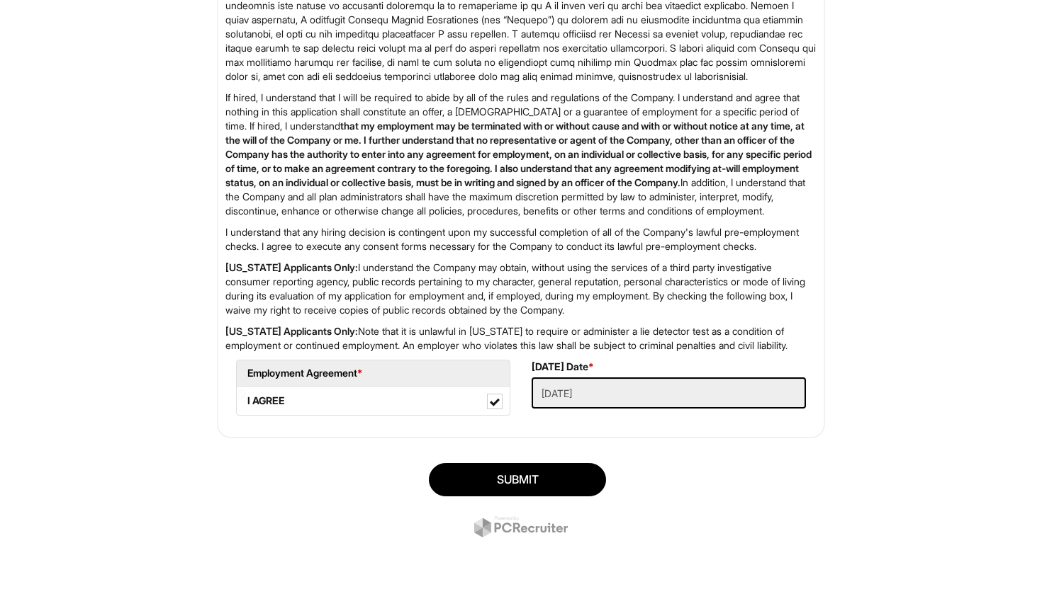
scroll to position [2419, 0]
click at [507, 497] on div "SUBMIT" at bounding box center [520, 502] width 629 height 99
click at [511, 475] on button "SUBMIT" at bounding box center [517, 479] width 177 height 33
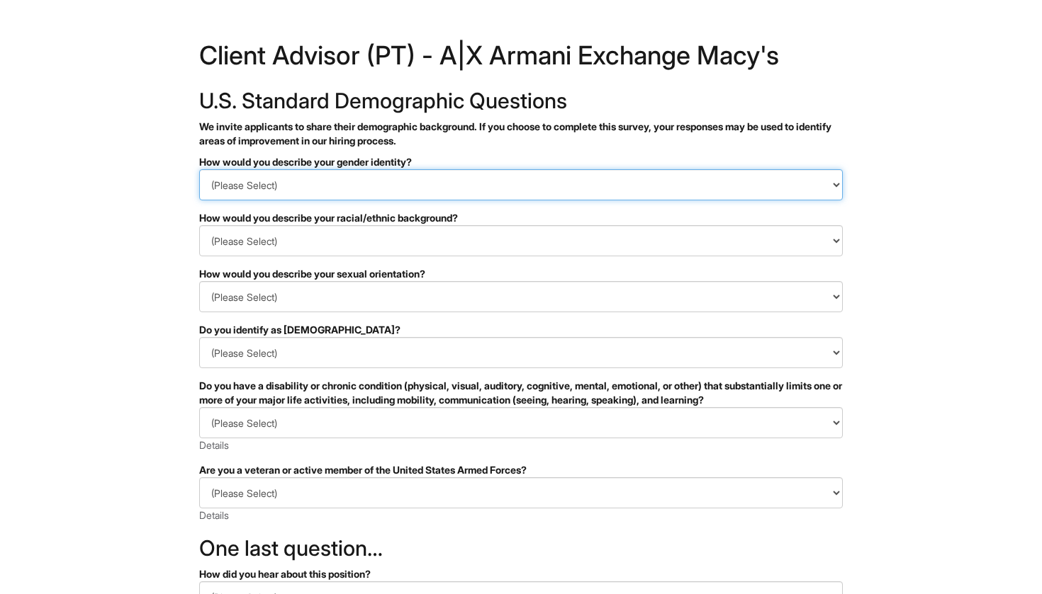
select select "Woman"
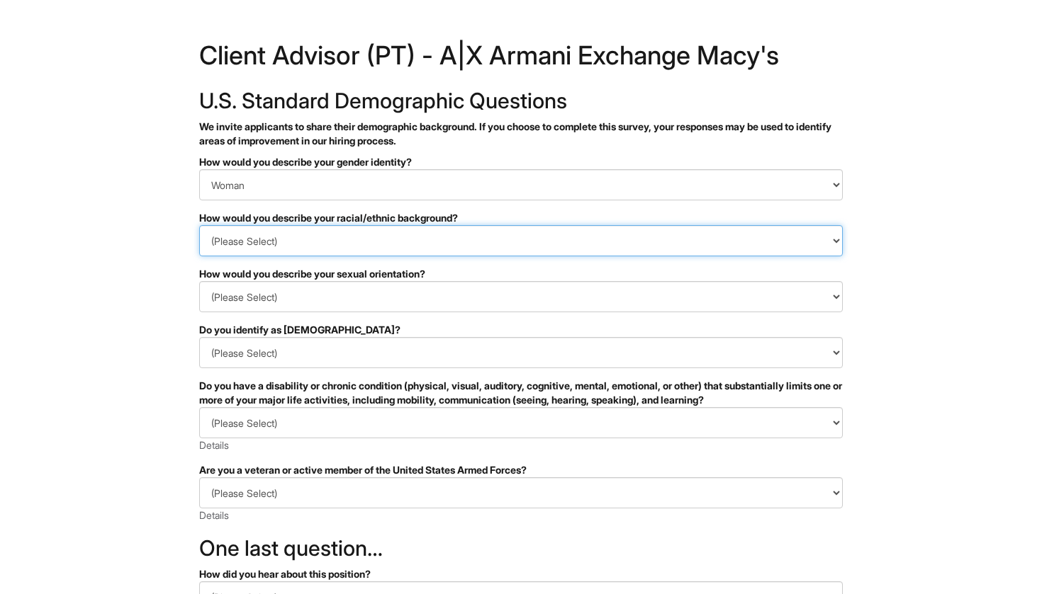
select select "Middle Eastern or North African"
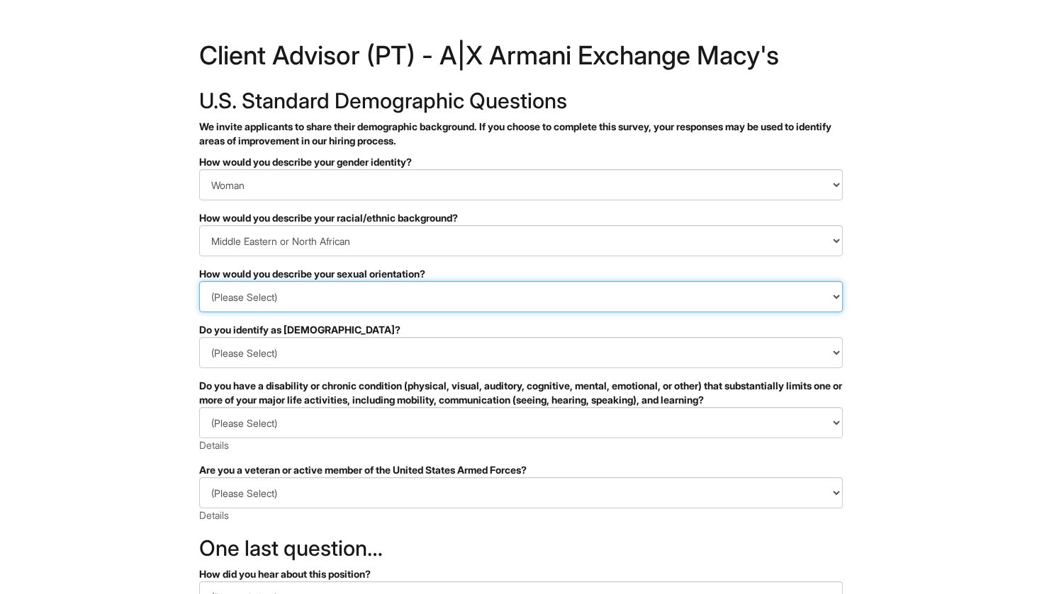
select select "Bisexual and/or pansexual"
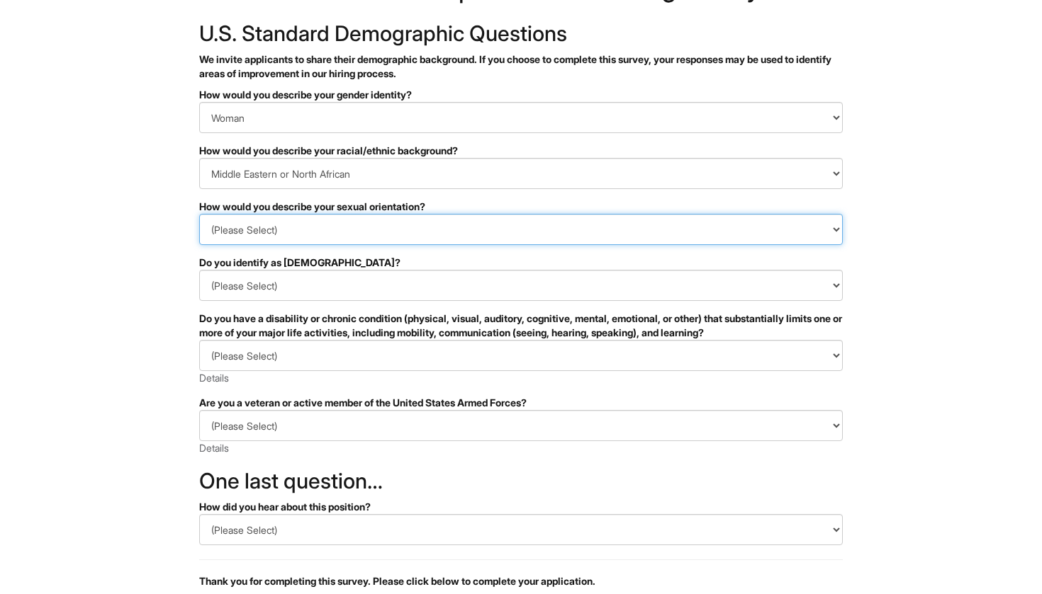
scroll to position [104, 0]
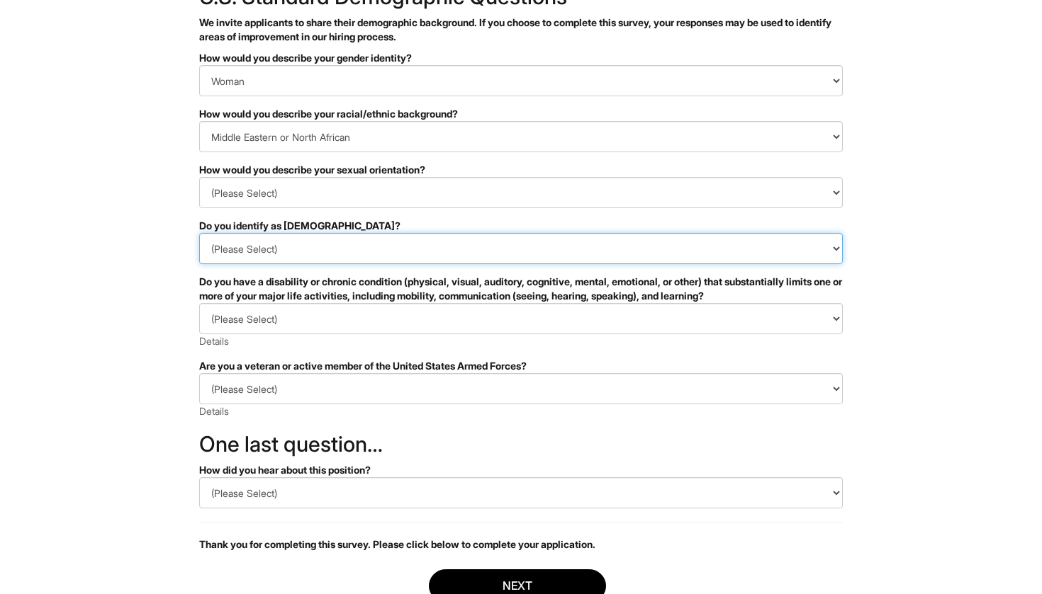
select select "No"
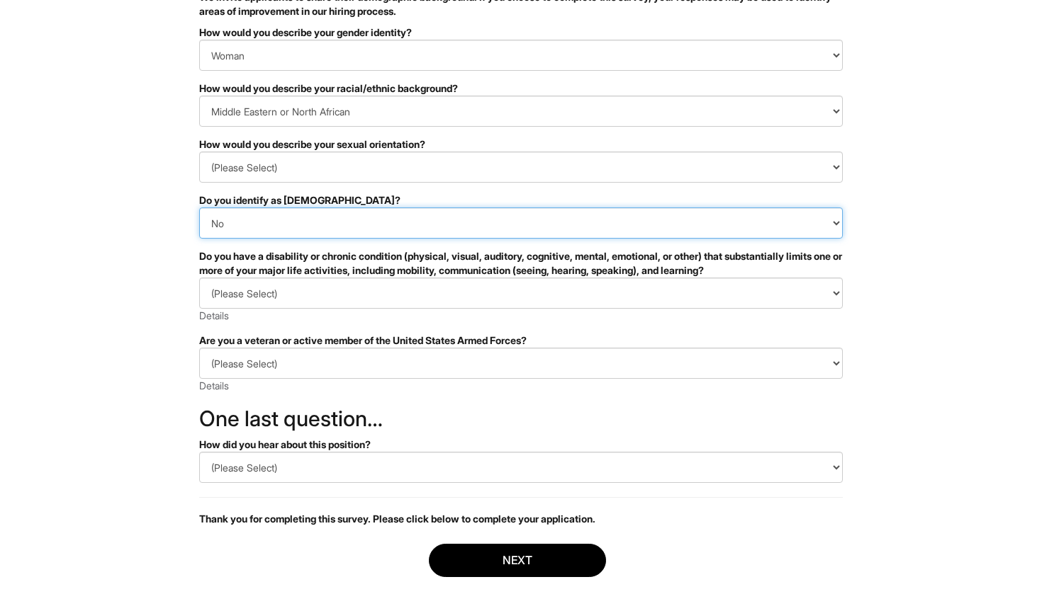
scroll to position [135, 0]
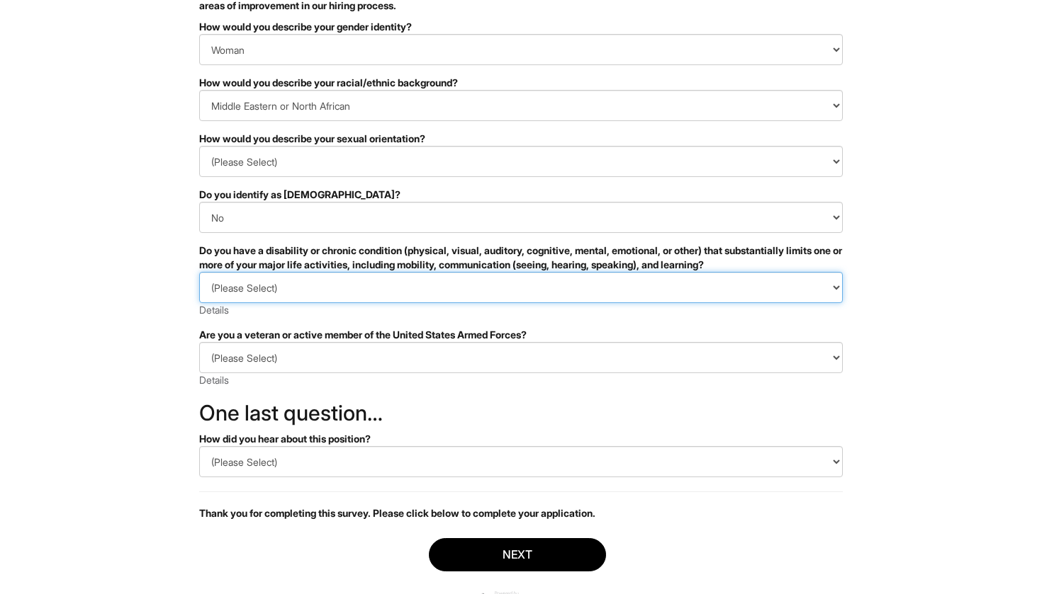
select select "NO, I DON'T HAVE A DISABILITY"
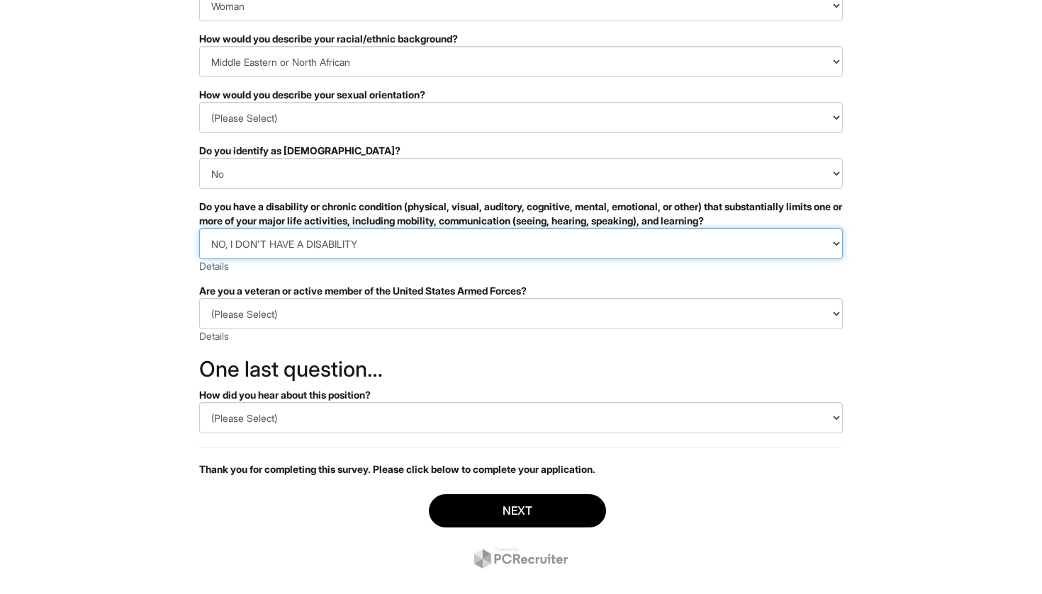
scroll to position [181, 0]
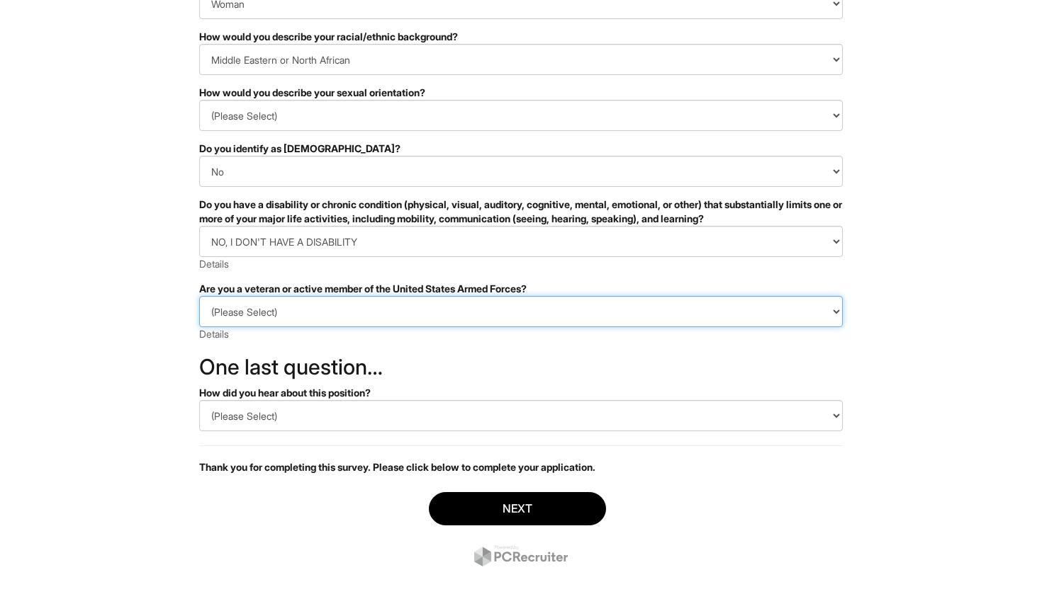
select select "I AM NOT A PROTECTED VETERAN"
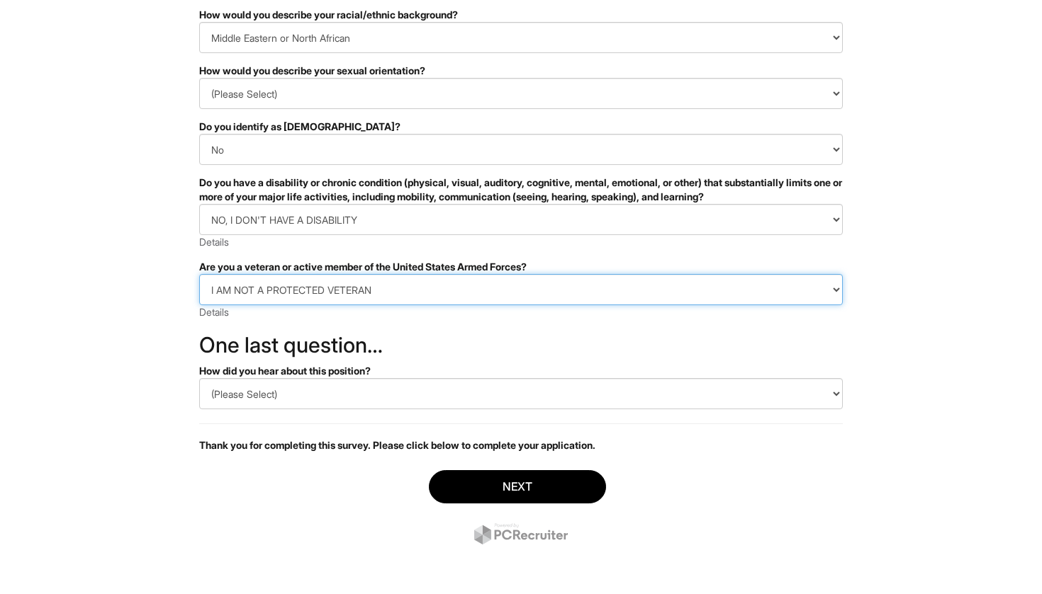
scroll to position [203, 0]
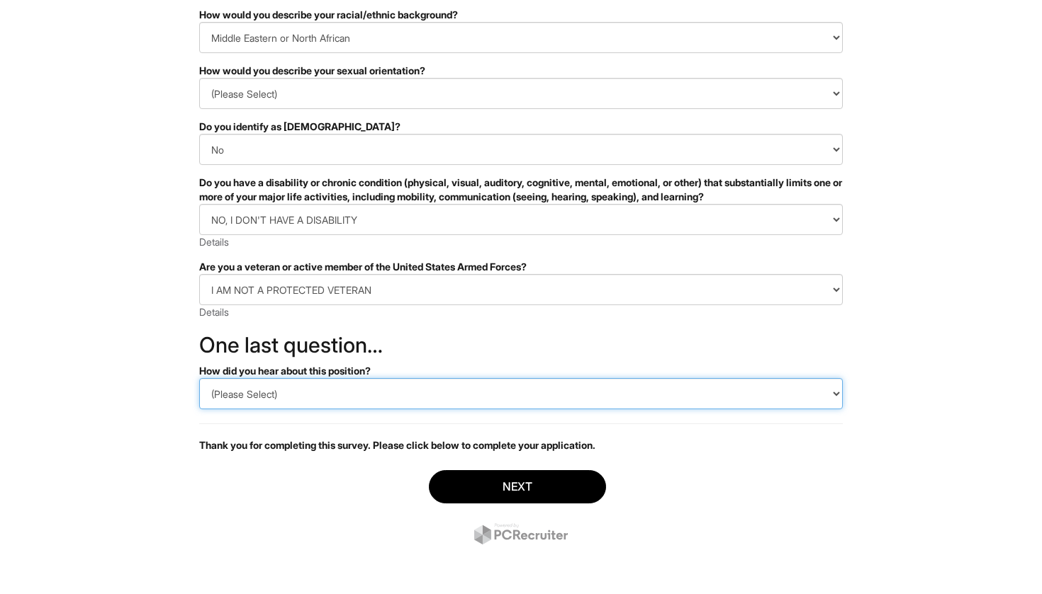
select select "LinkedIn"
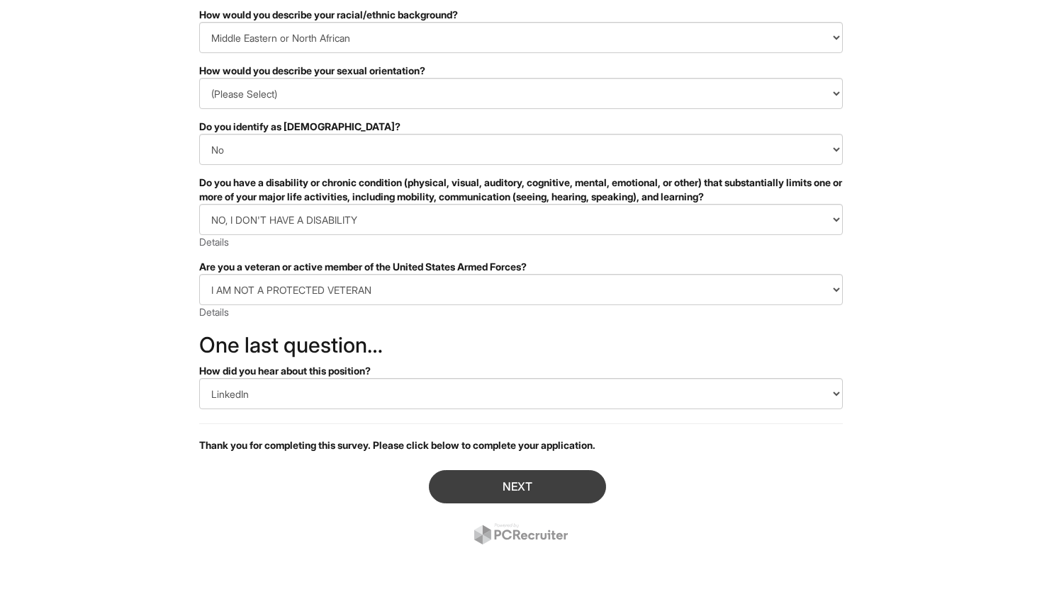
click at [496, 482] on button "Next" at bounding box center [517, 486] width 177 height 33
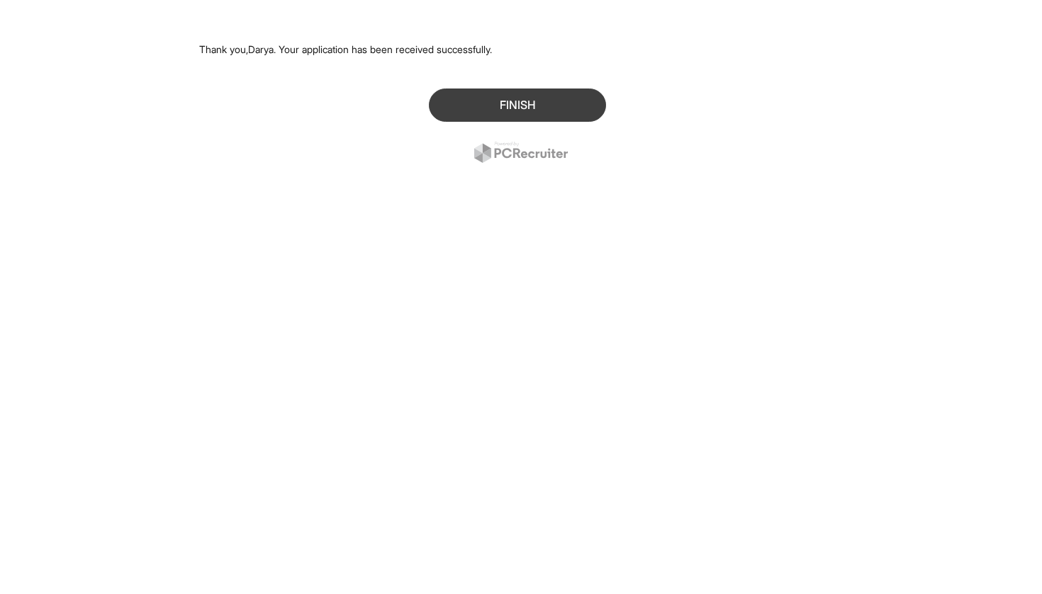
click at [482, 102] on button "Finish" at bounding box center [517, 105] width 177 height 33
